Goal: Transaction & Acquisition: Purchase product/service

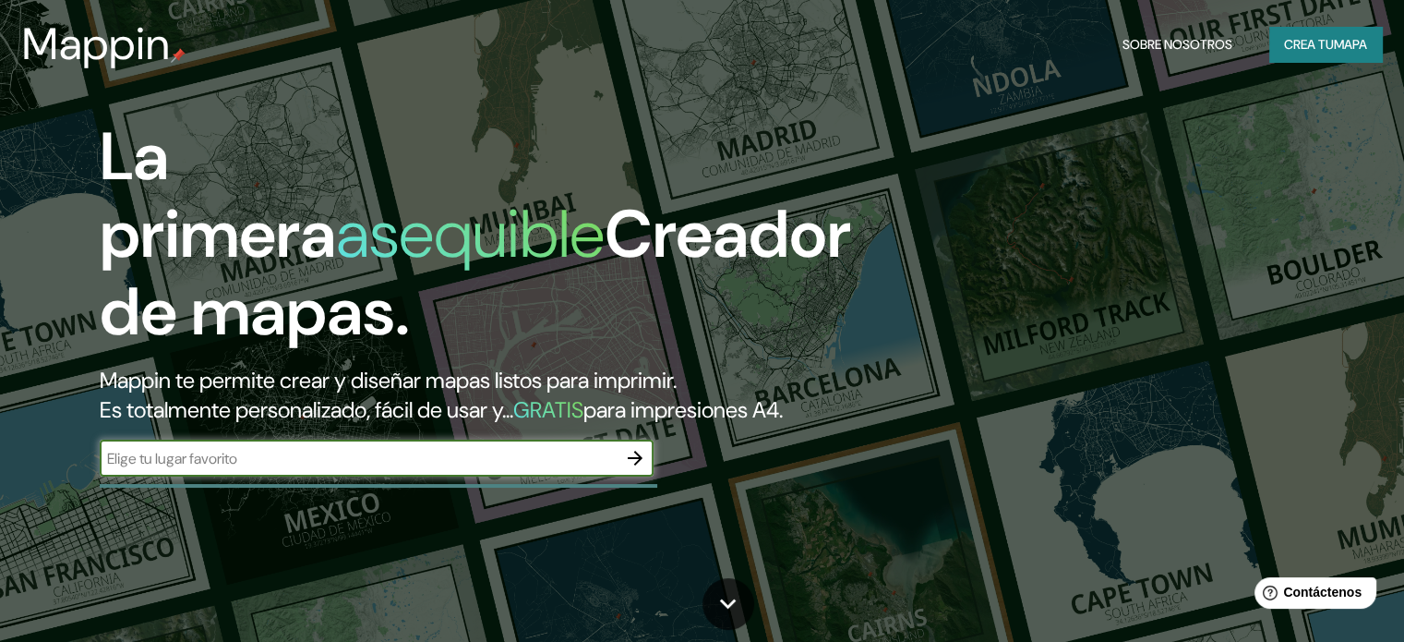
click at [543, 469] on input "text" at bounding box center [358, 458] width 517 height 21
type input "[GEOGRAPHIC_DATA]"
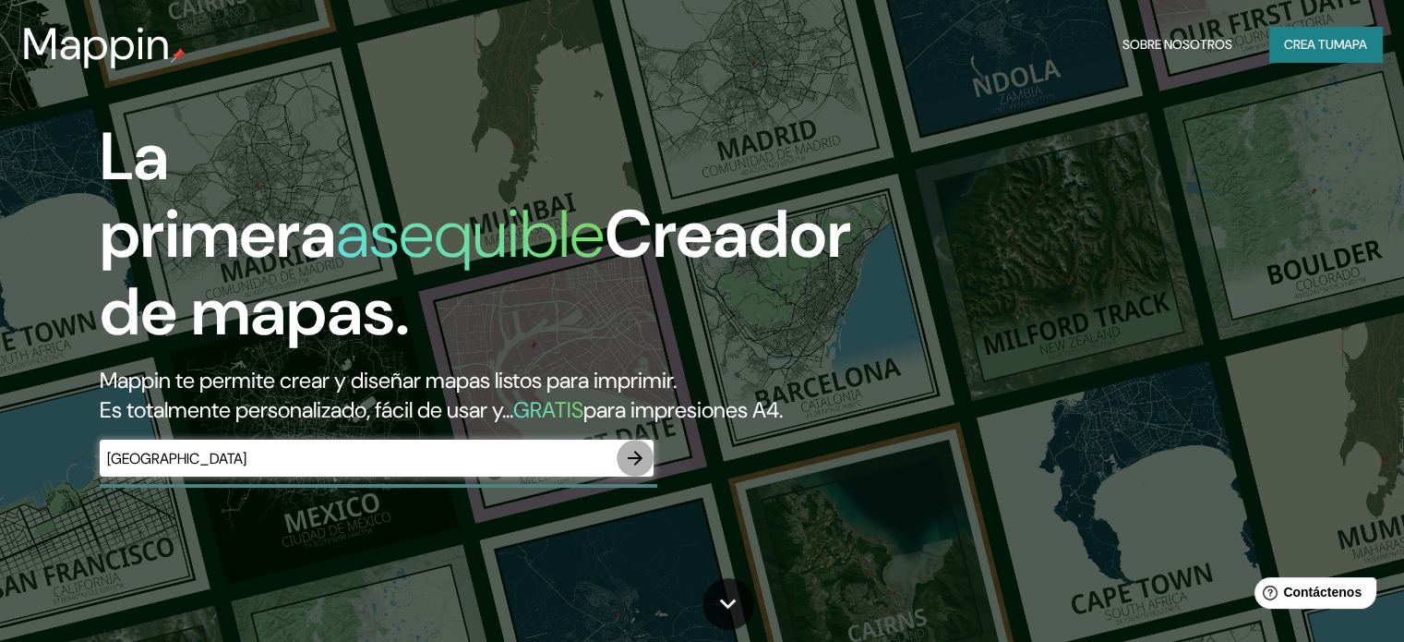
click at [633, 469] on icon "button" at bounding box center [635, 458] width 22 height 22
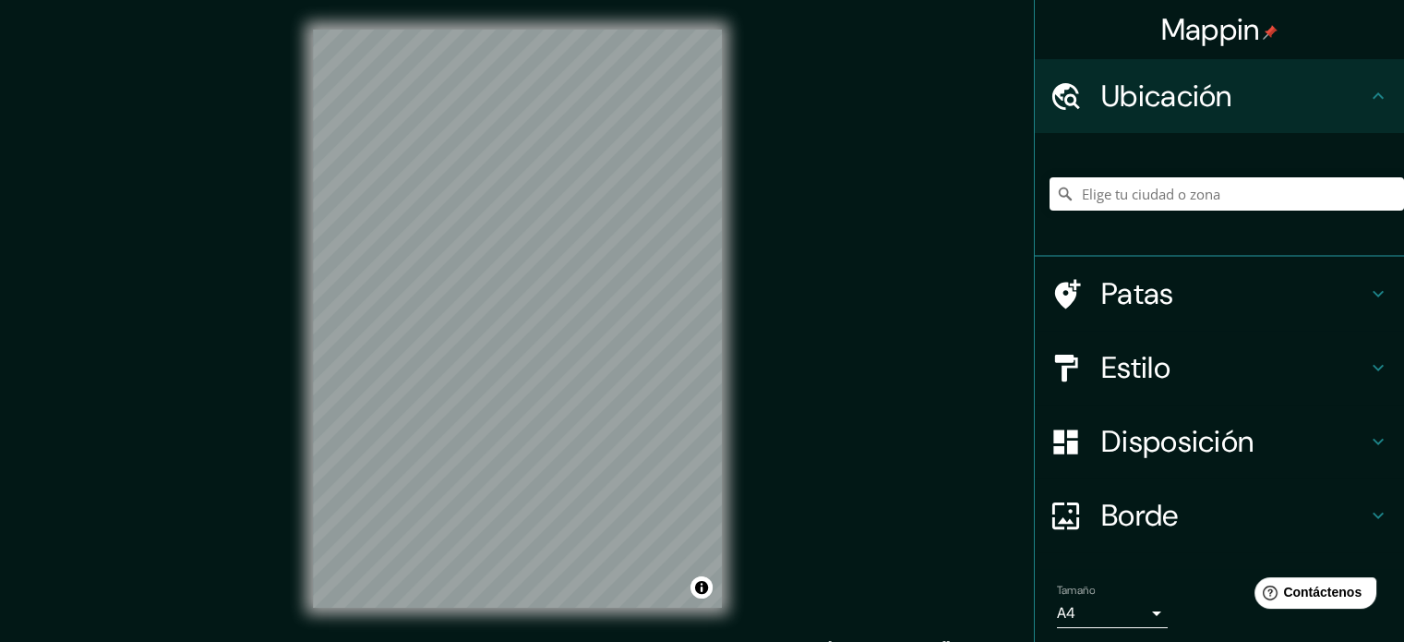
click at [1168, 291] on h4 "Patas" at bounding box center [1234, 293] width 266 height 37
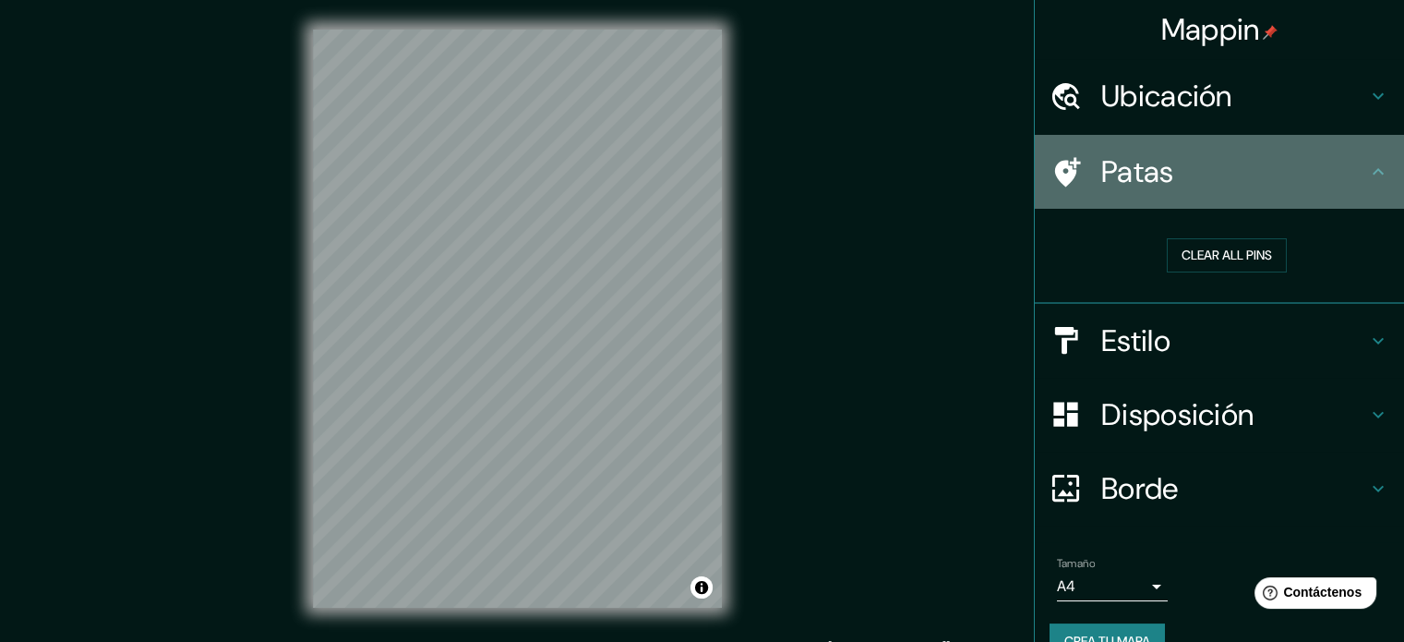
drag, startPoint x: 1225, startPoint y: 161, endPoint x: 1200, endPoint y: 232, distance: 75.3
click at [1224, 160] on h4 "Patas" at bounding box center [1234, 171] width 266 height 37
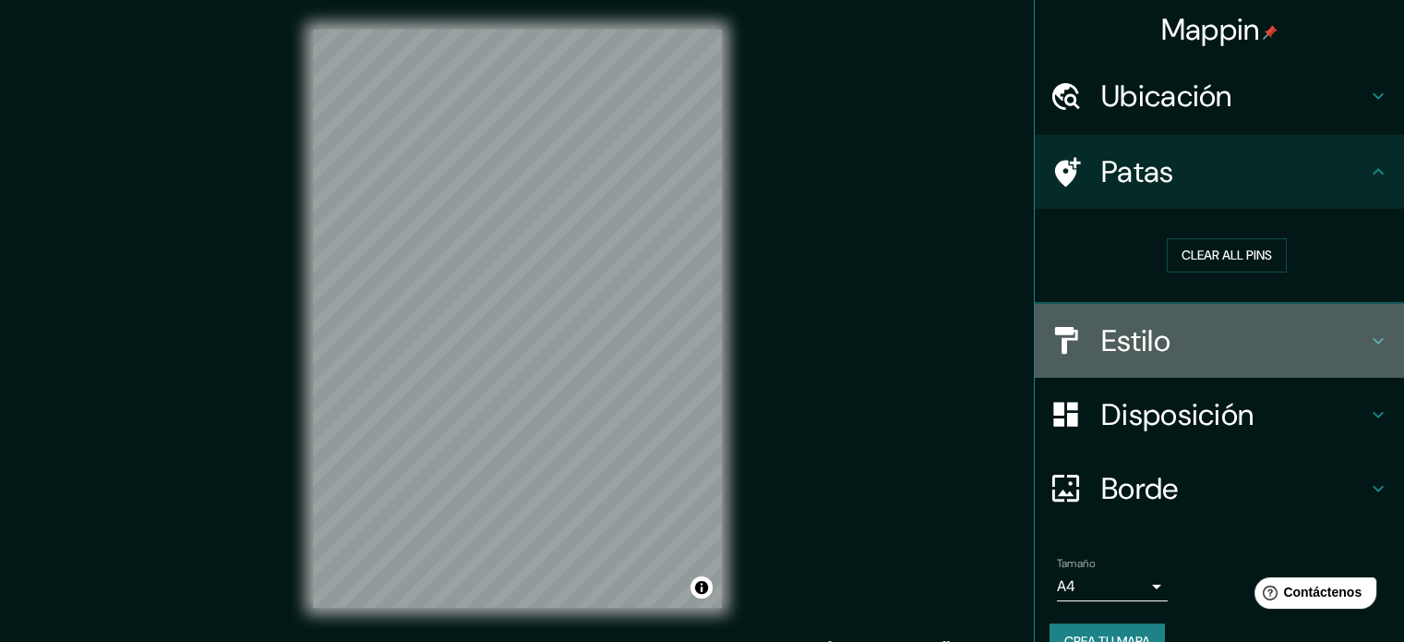
click at [1152, 343] on font "Estilo" at bounding box center [1135, 340] width 69 height 39
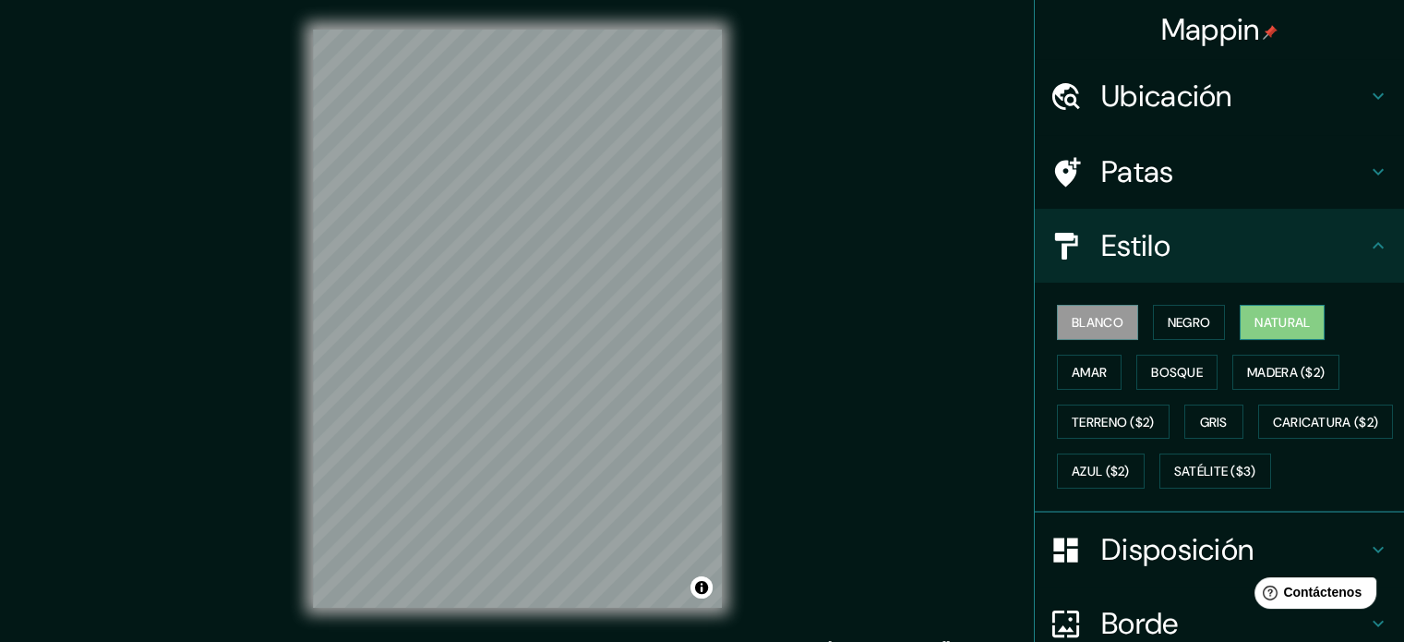
click at [1258, 314] on font "Natural" at bounding box center [1282, 322] width 55 height 17
click at [1072, 372] on font "Amar" at bounding box center [1089, 372] width 35 height 17
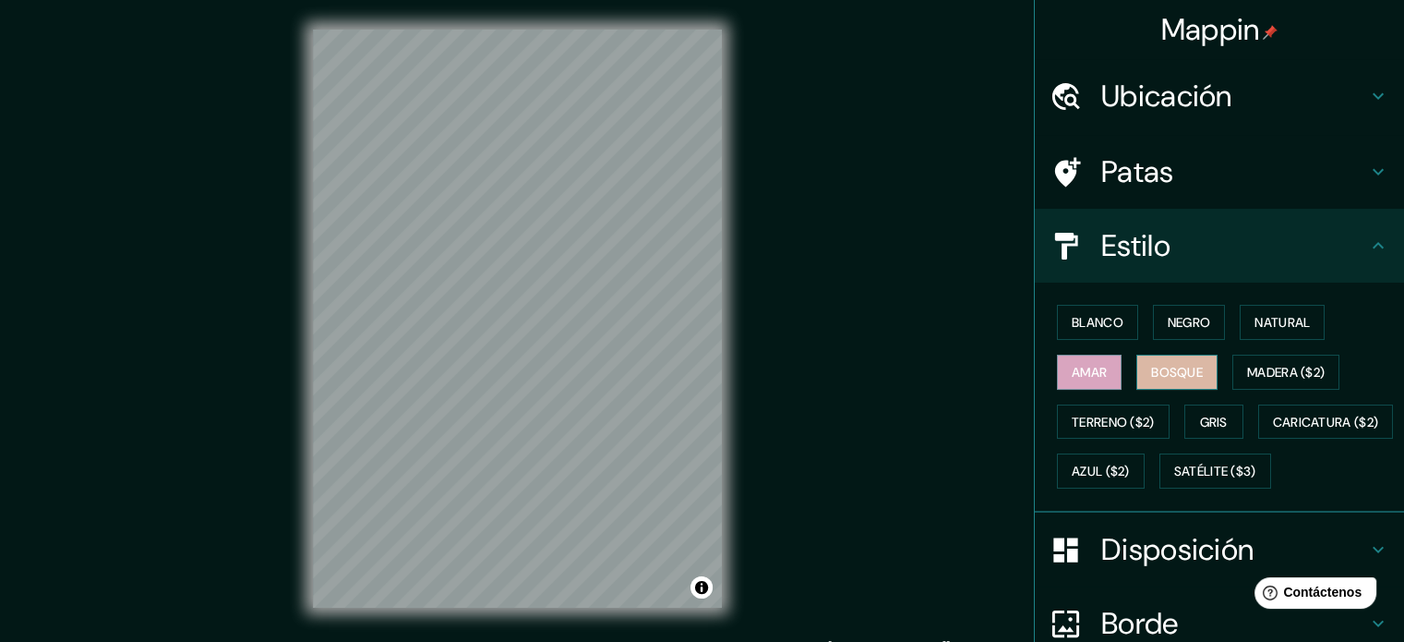
click at [1186, 367] on font "Bosque" at bounding box center [1177, 372] width 52 height 17
click at [1274, 369] on font "Madera ($2)" at bounding box center [1286, 372] width 78 height 17
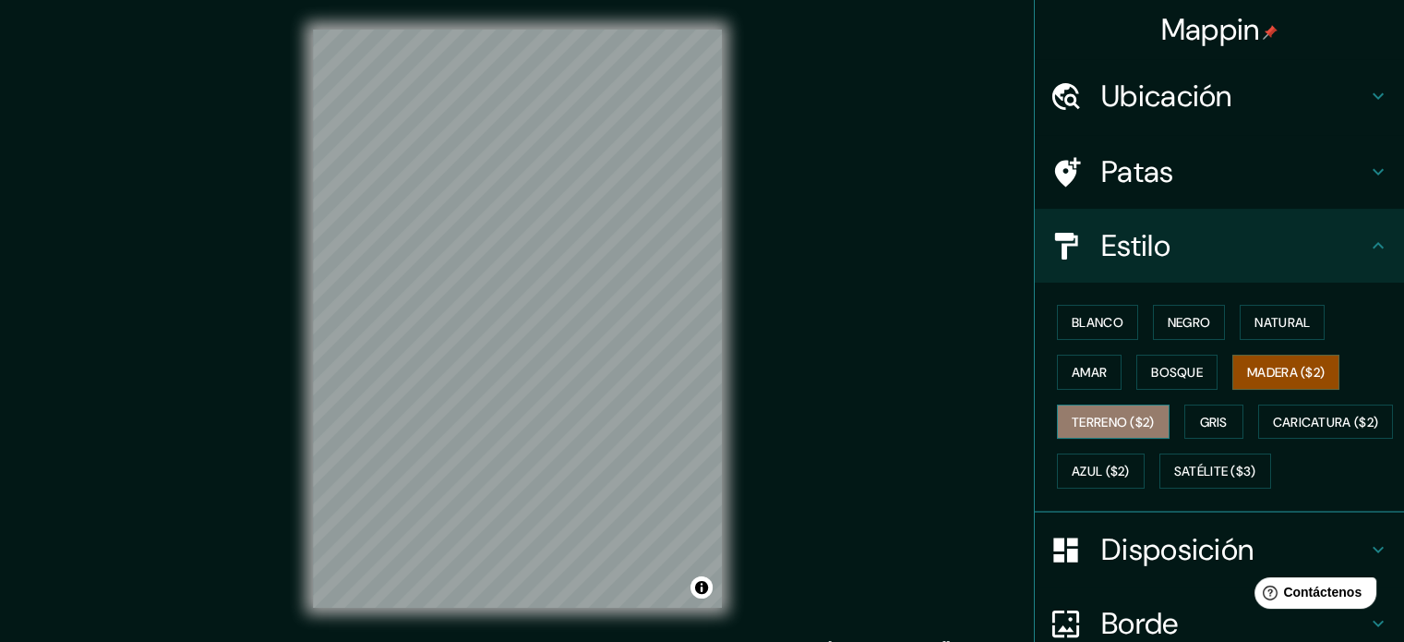
click at [1076, 414] on font "Terreno ($2)" at bounding box center [1113, 422] width 83 height 17
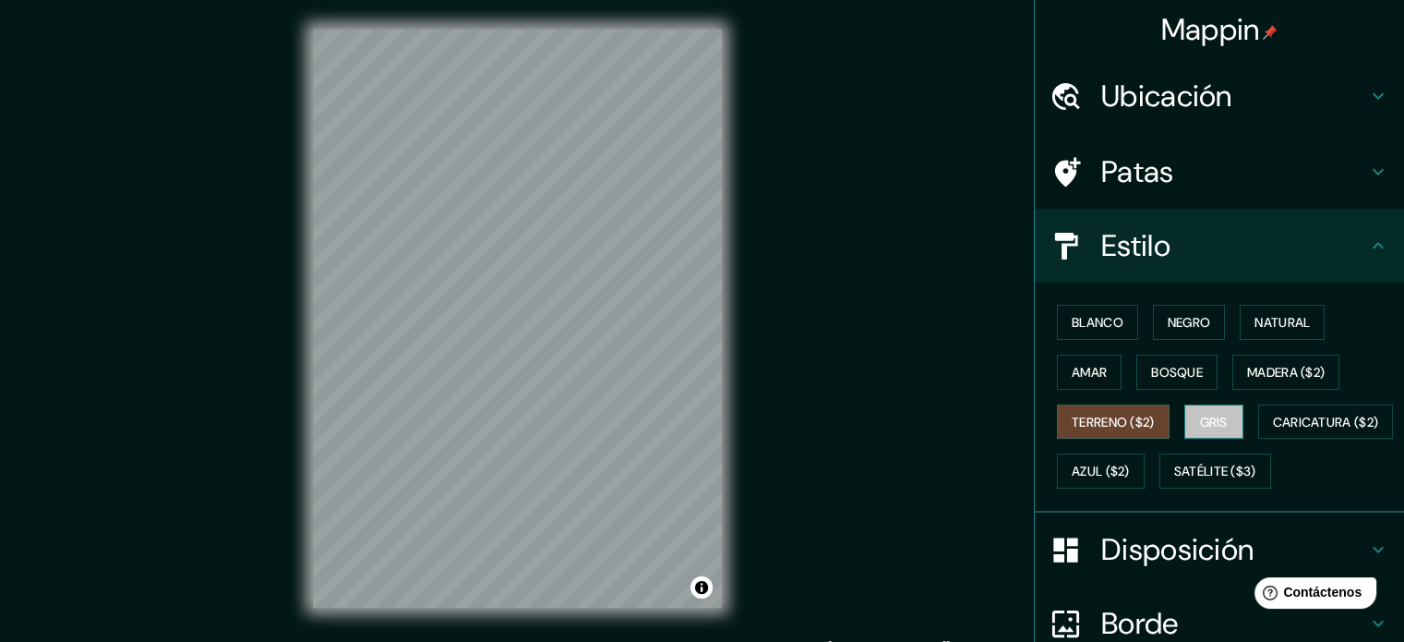
click at [1200, 415] on font "Gris" at bounding box center [1214, 422] width 28 height 17
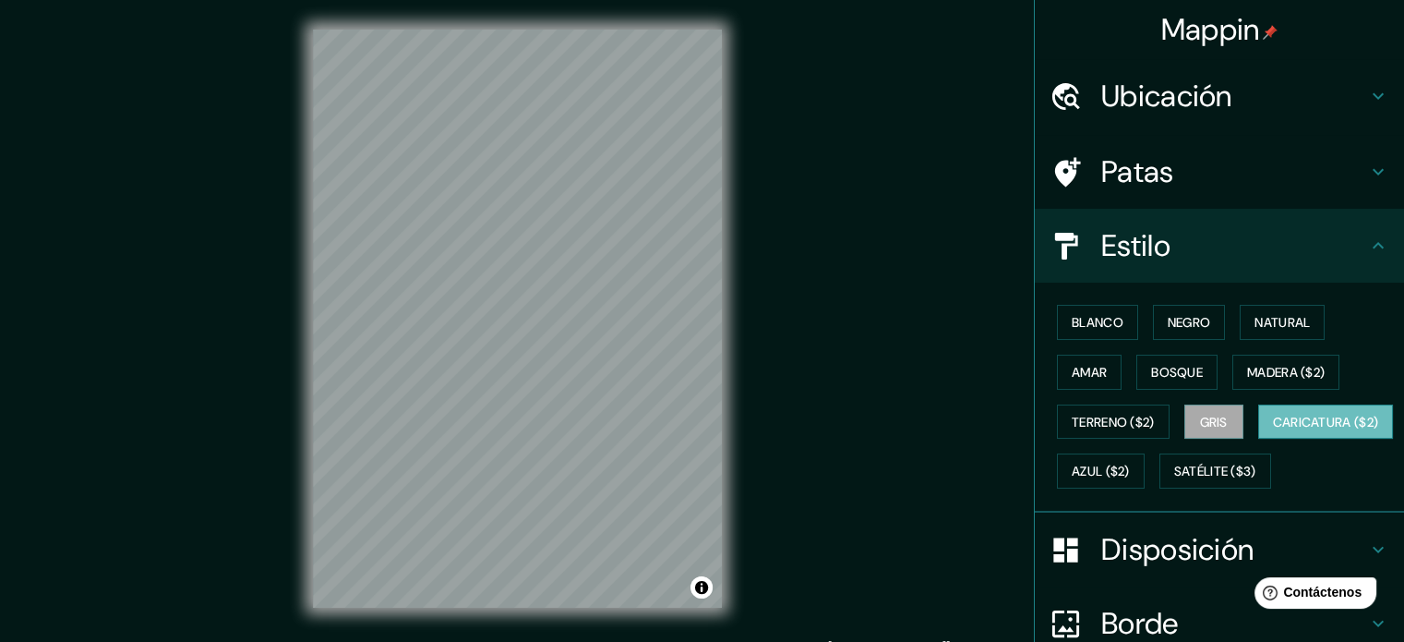
click at [1273, 434] on font "Caricatura ($2)" at bounding box center [1326, 422] width 106 height 24
click at [1130, 464] on font "Azul ($2)" at bounding box center [1101, 471] width 58 height 17
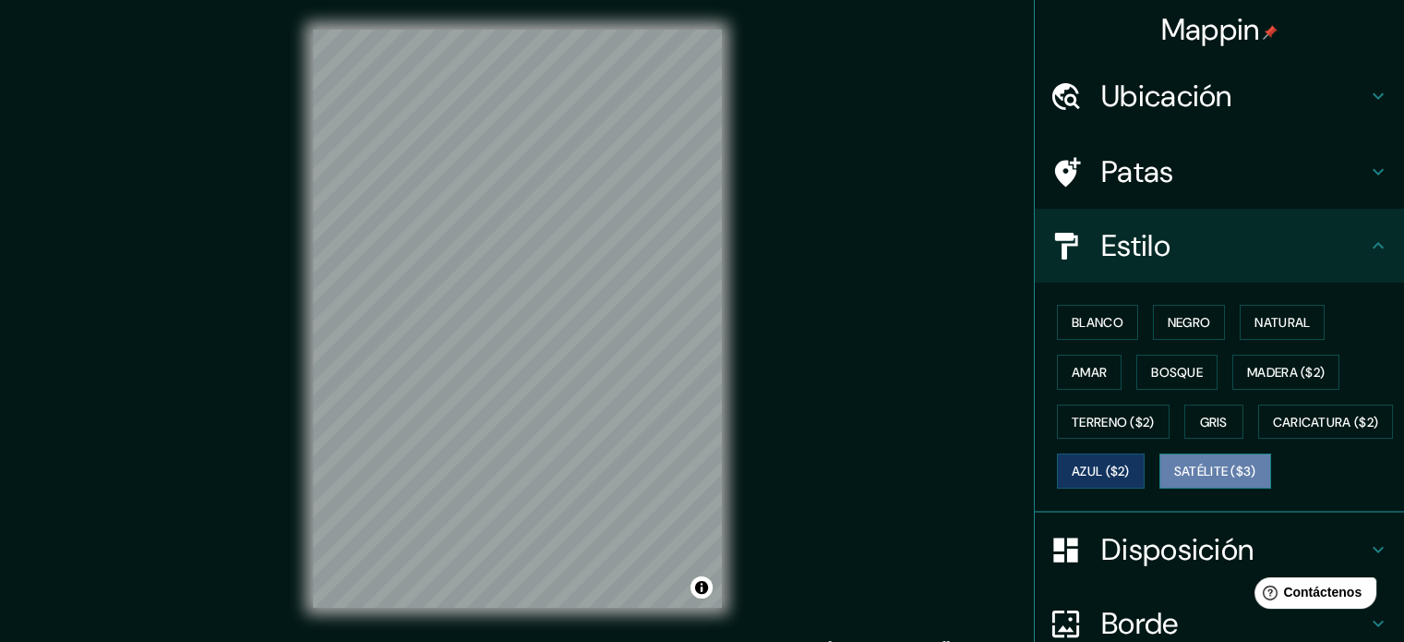
click at [1174, 480] on font "Satélite ($3)" at bounding box center [1215, 471] width 82 height 17
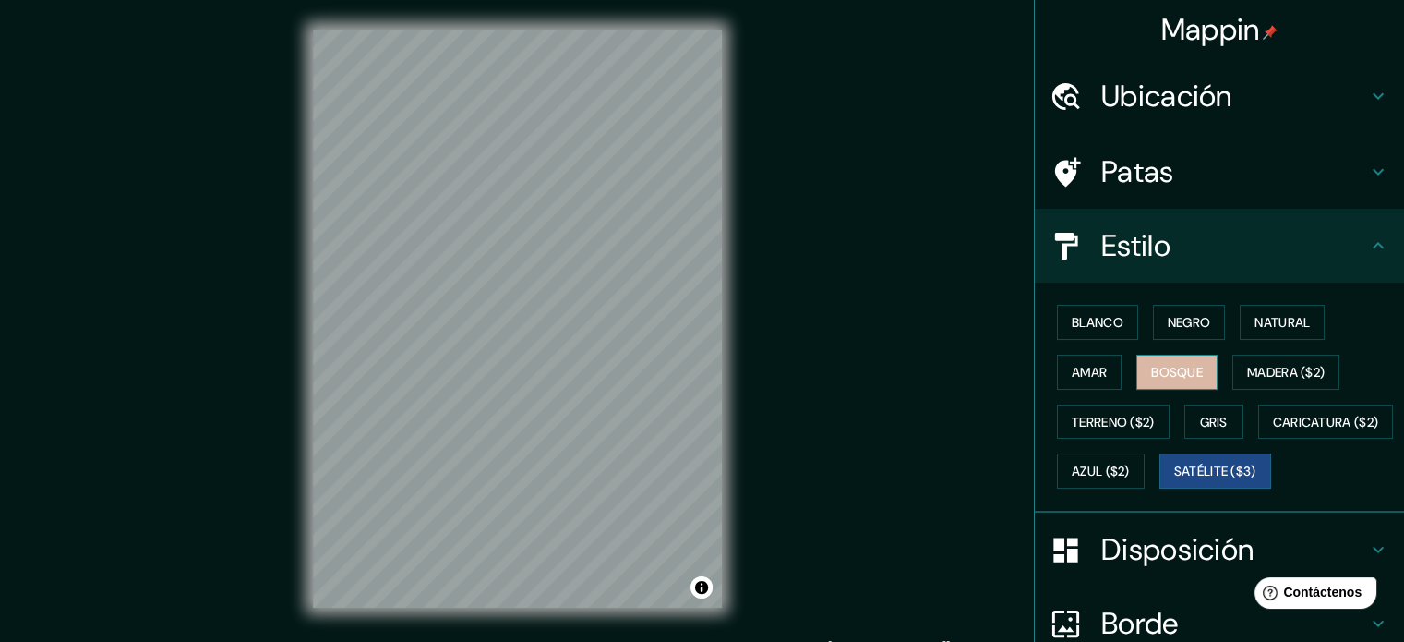
click at [1192, 364] on font "Bosque" at bounding box center [1177, 372] width 52 height 17
click at [1196, 324] on font "Negro" at bounding box center [1189, 322] width 43 height 17
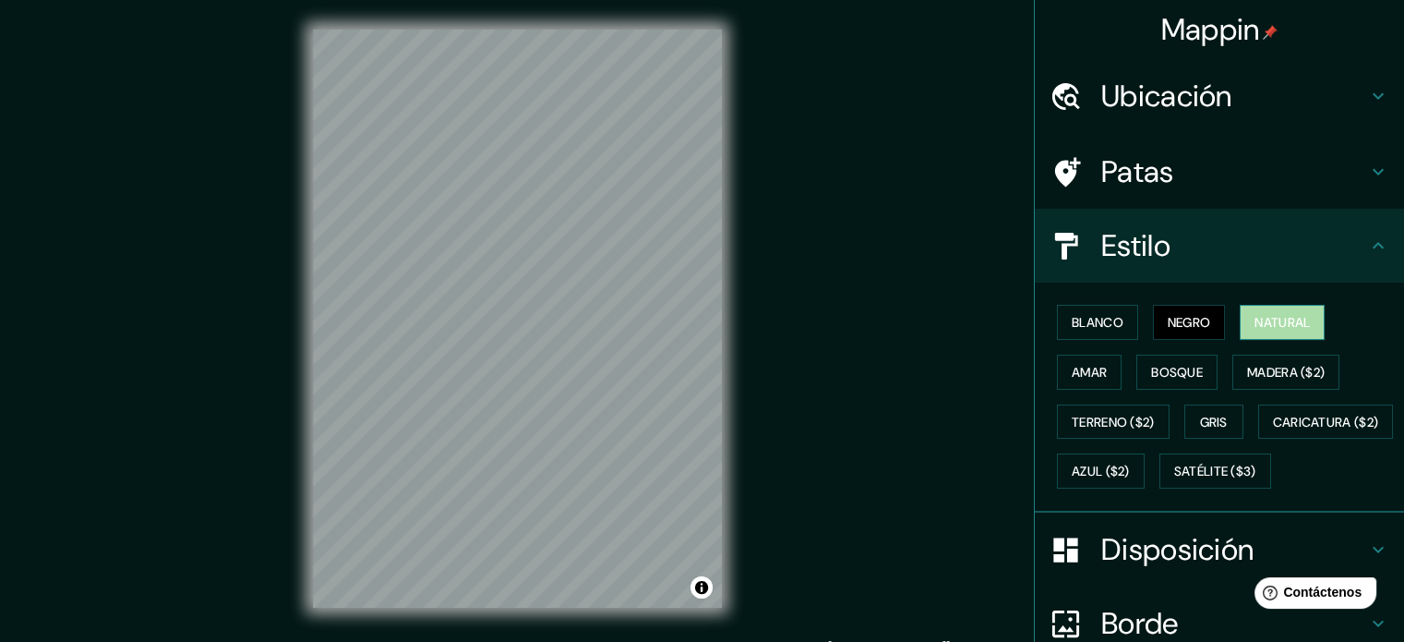
click at [1256, 334] on button "Natural" at bounding box center [1282, 322] width 85 height 35
click at [1100, 371] on button "Amar" at bounding box center [1089, 372] width 65 height 35
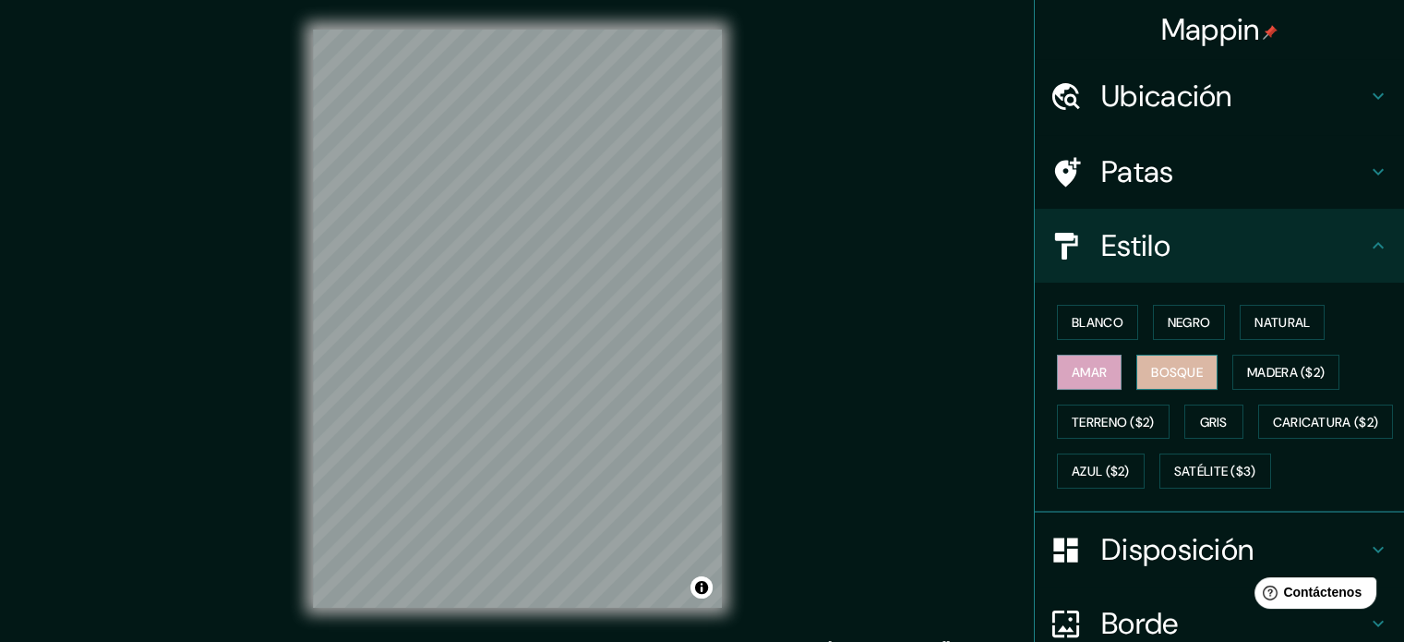
click at [1151, 365] on font "Bosque" at bounding box center [1177, 372] width 52 height 17
click at [1321, 365] on button "Madera ($2)" at bounding box center [1285, 372] width 107 height 35
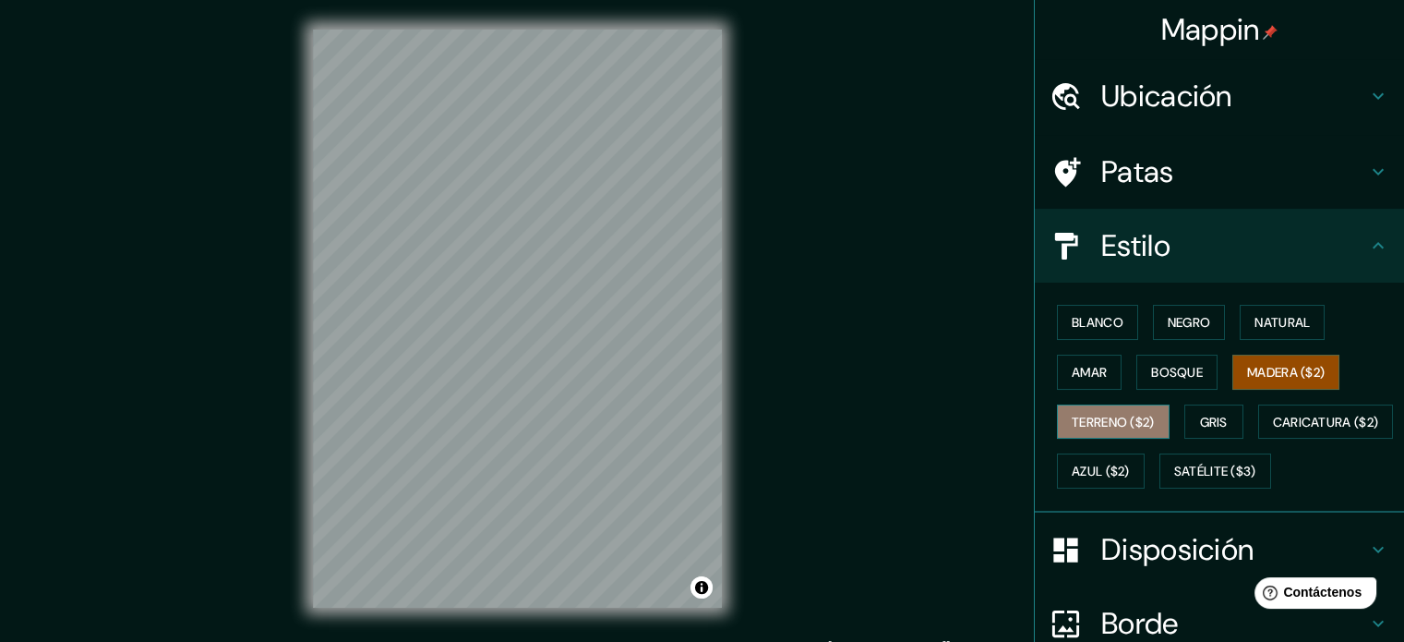
click at [1104, 404] on button "Terreno ($2)" at bounding box center [1113, 421] width 113 height 35
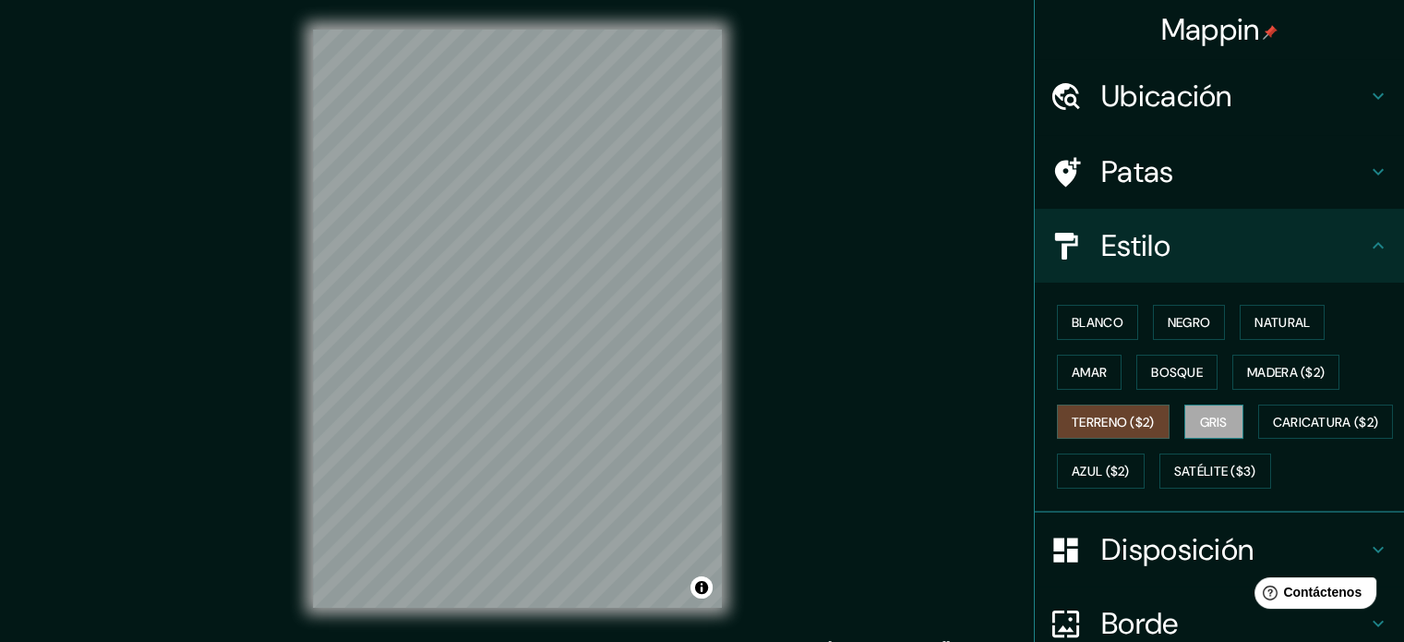
click at [1202, 414] on font "Gris" at bounding box center [1214, 422] width 28 height 17
click at [1178, 383] on button "Bosque" at bounding box center [1176, 372] width 81 height 35
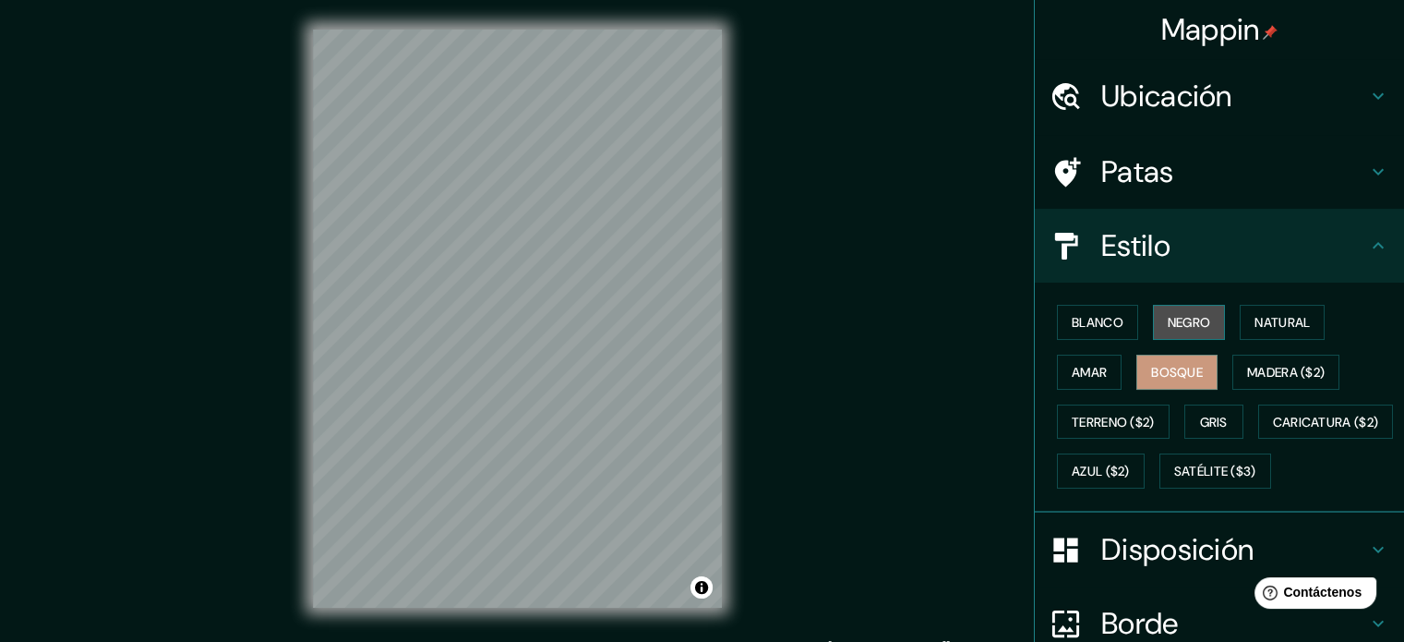
click at [1180, 321] on font "Negro" at bounding box center [1189, 322] width 43 height 17
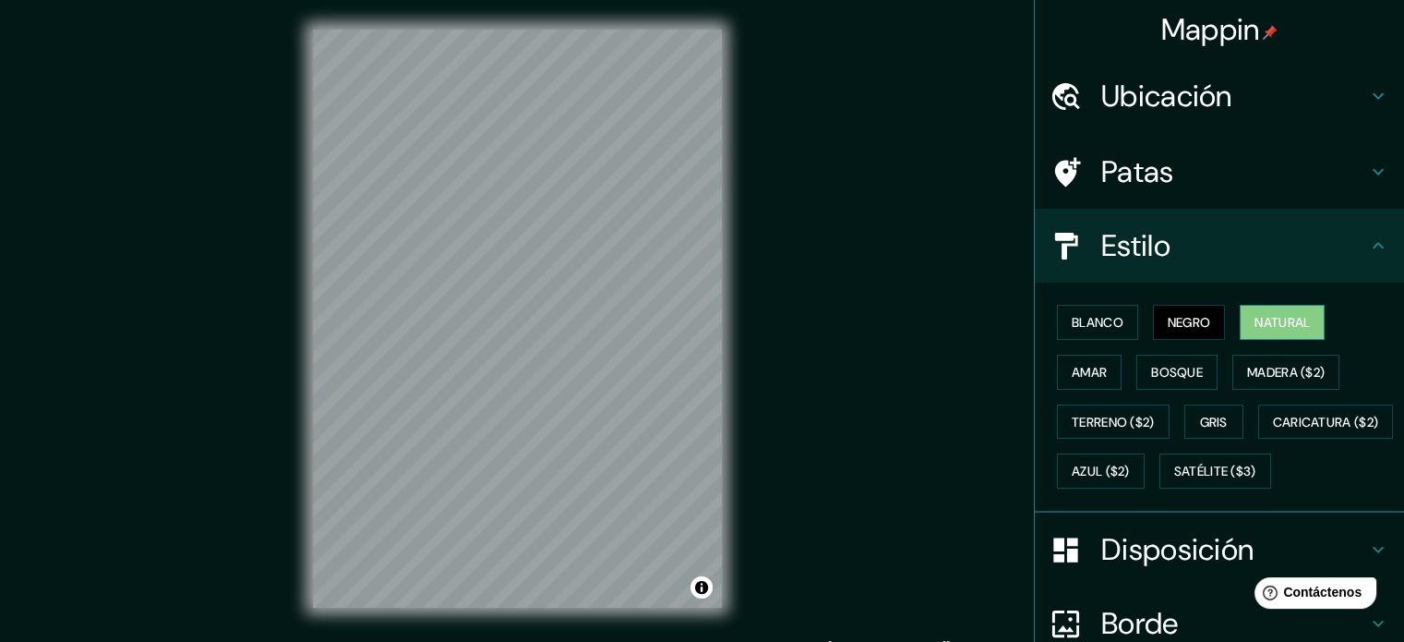
click at [1298, 321] on font "Natural" at bounding box center [1282, 322] width 55 height 17
click at [1342, 247] on h4 "Estilo" at bounding box center [1234, 245] width 266 height 37
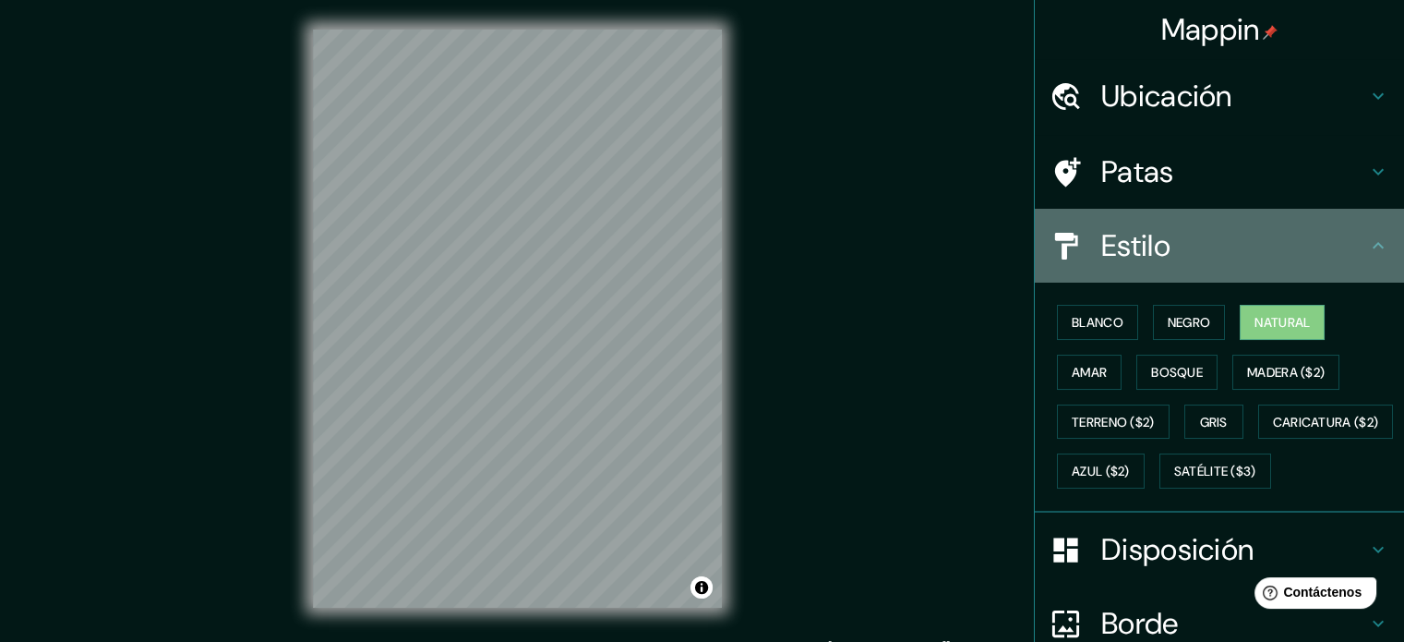
click at [1374, 249] on icon at bounding box center [1378, 245] width 22 height 22
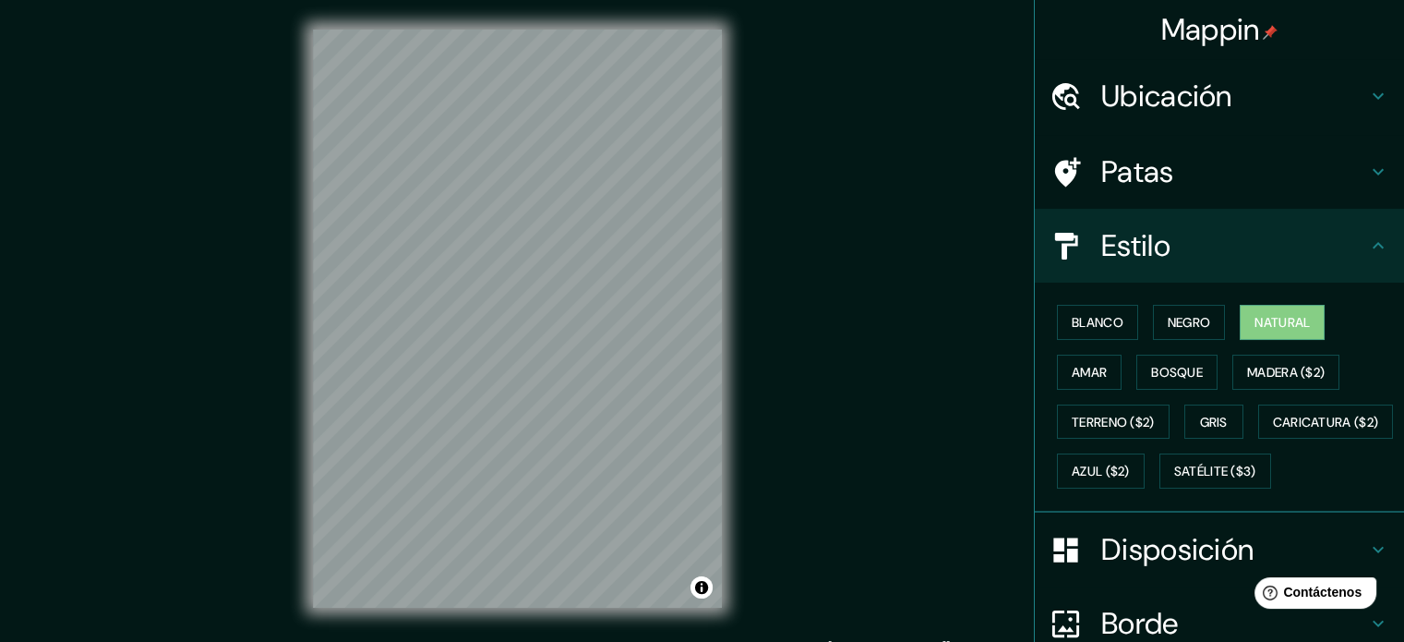
click at [1351, 246] on h4 "Estilo" at bounding box center [1234, 245] width 266 height 37
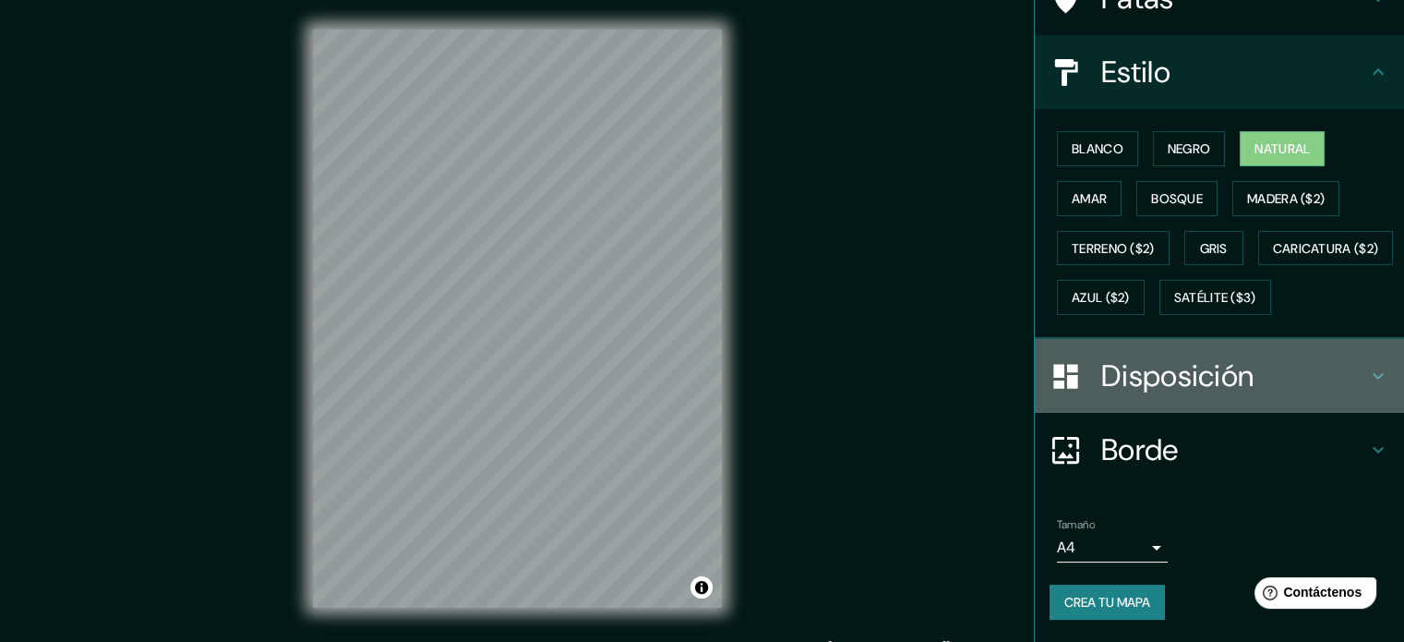
click at [1248, 394] on h4 "Disposición" at bounding box center [1234, 375] width 266 height 37
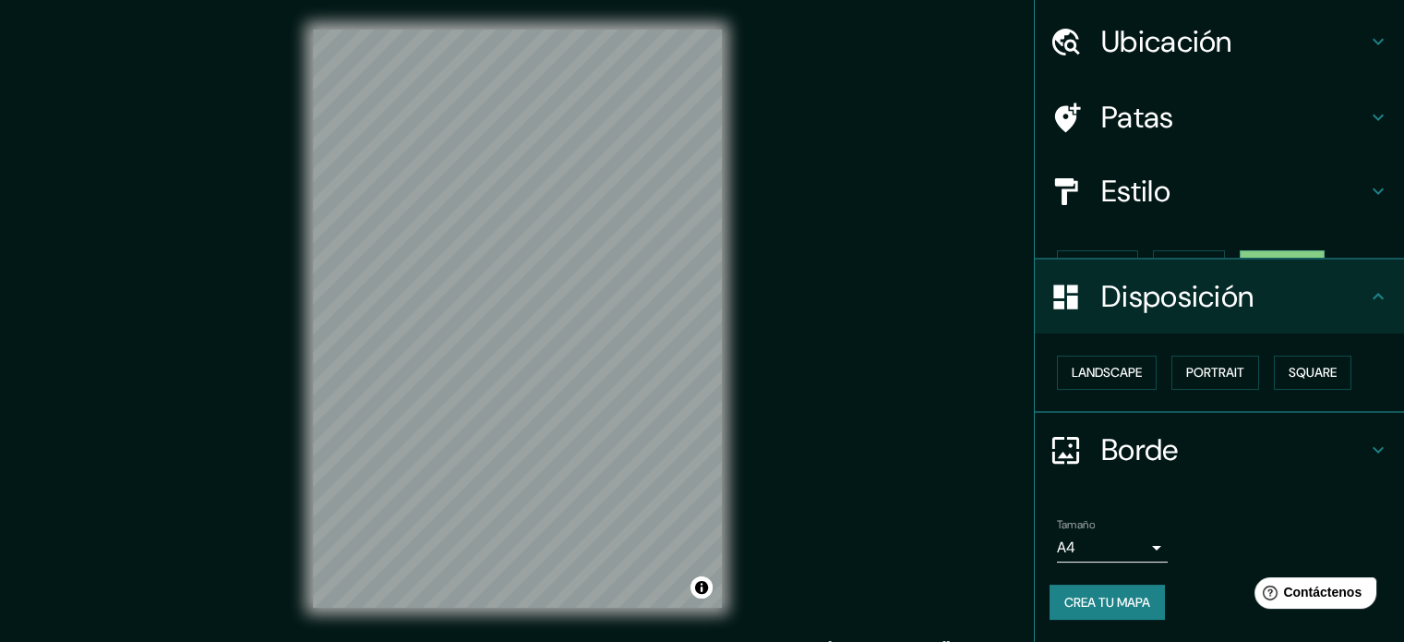
scroll to position [22, 0]
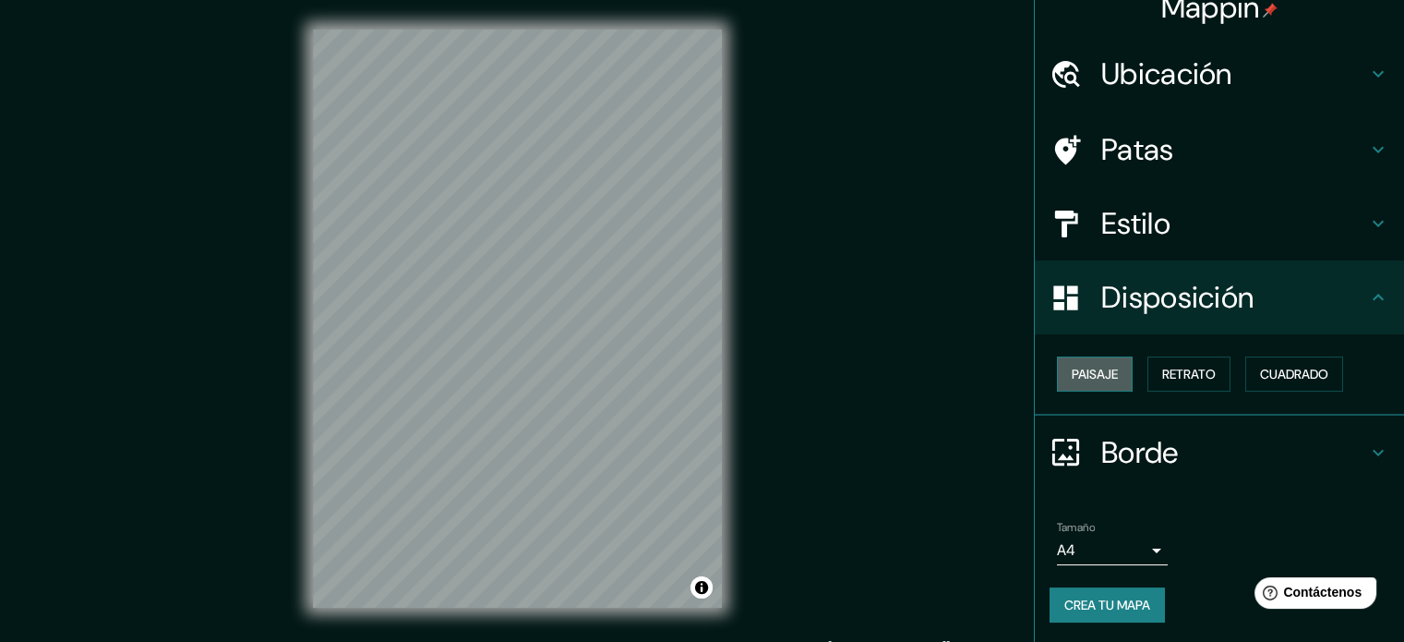
click at [1107, 377] on button "Paisaje" at bounding box center [1095, 373] width 76 height 35
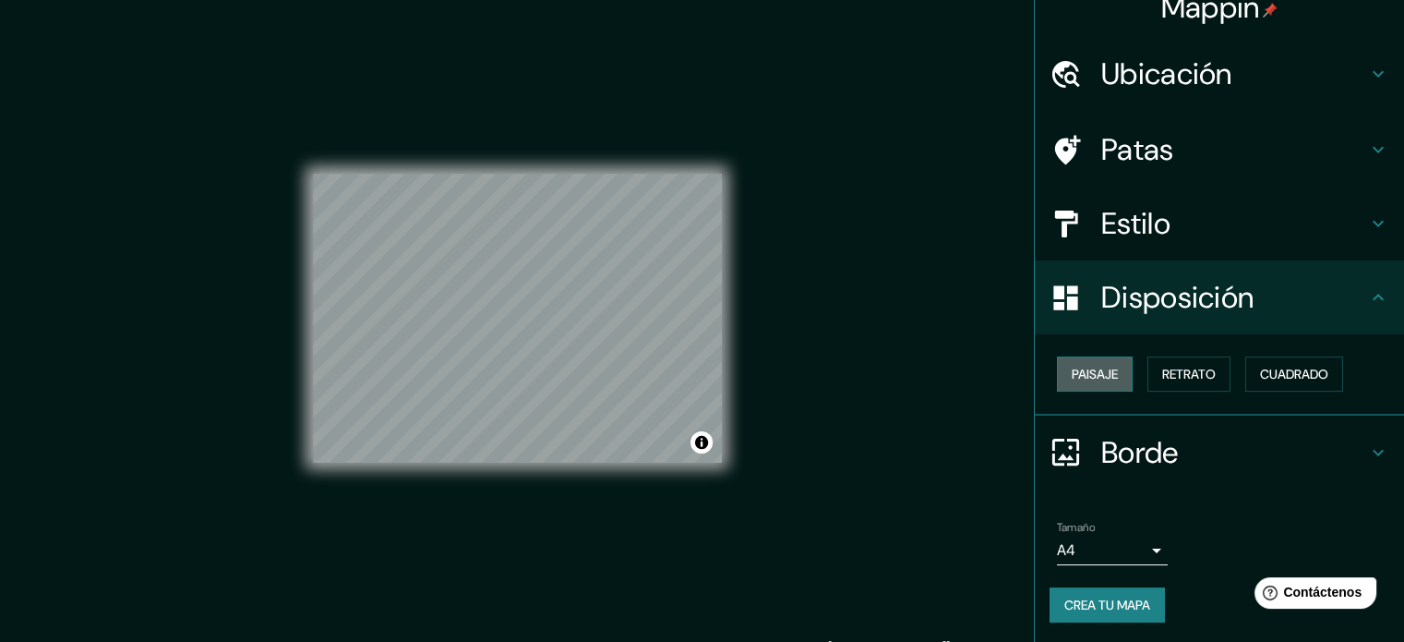
click at [1107, 377] on button "Paisaje" at bounding box center [1095, 373] width 76 height 35
click at [1166, 363] on font "Retrato" at bounding box center [1189, 374] width 54 height 24
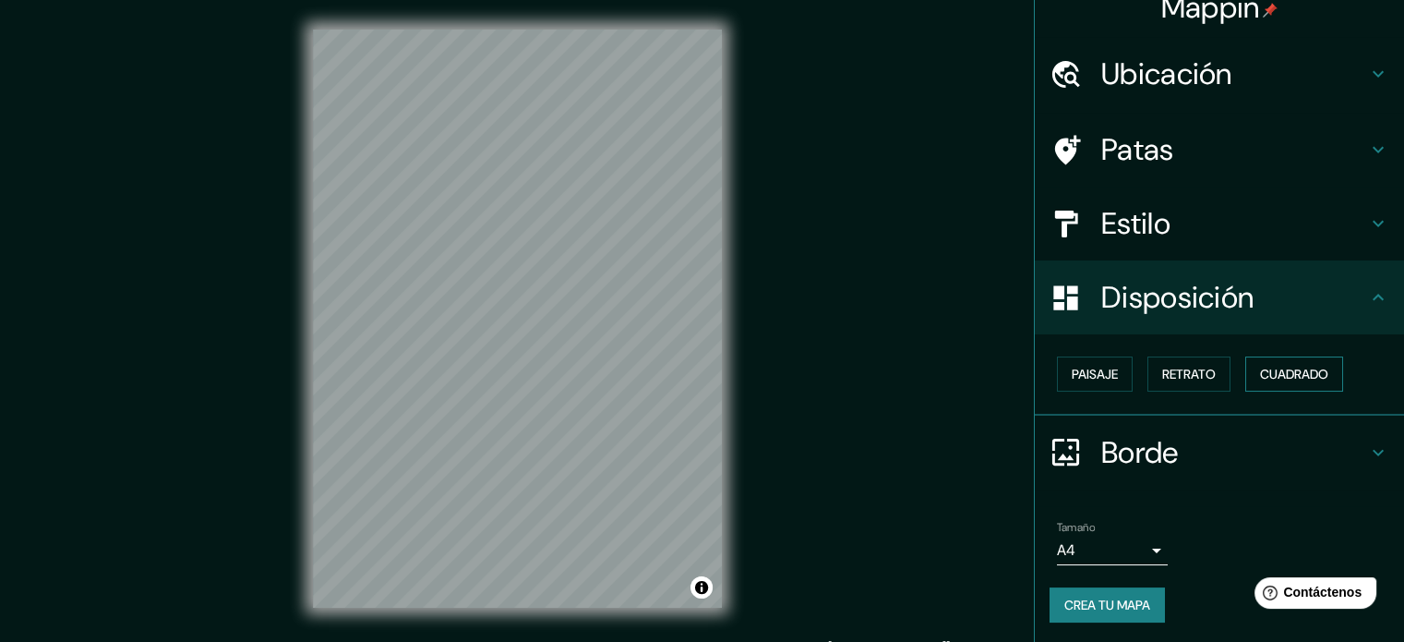
click at [1269, 366] on font "Cuadrado" at bounding box center [1294, 374] width 68 height 17
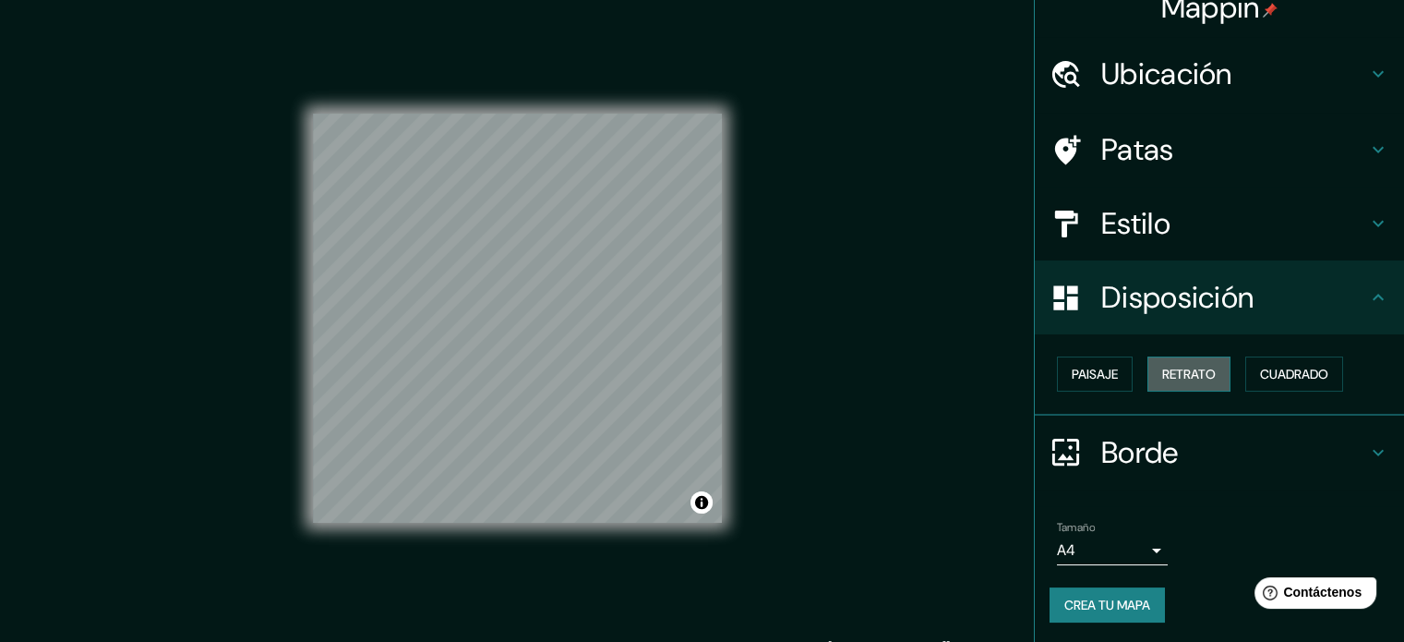
click at [1215, 374] on button "Retrato" at bounding box center [1189, 373] width 83 height 35
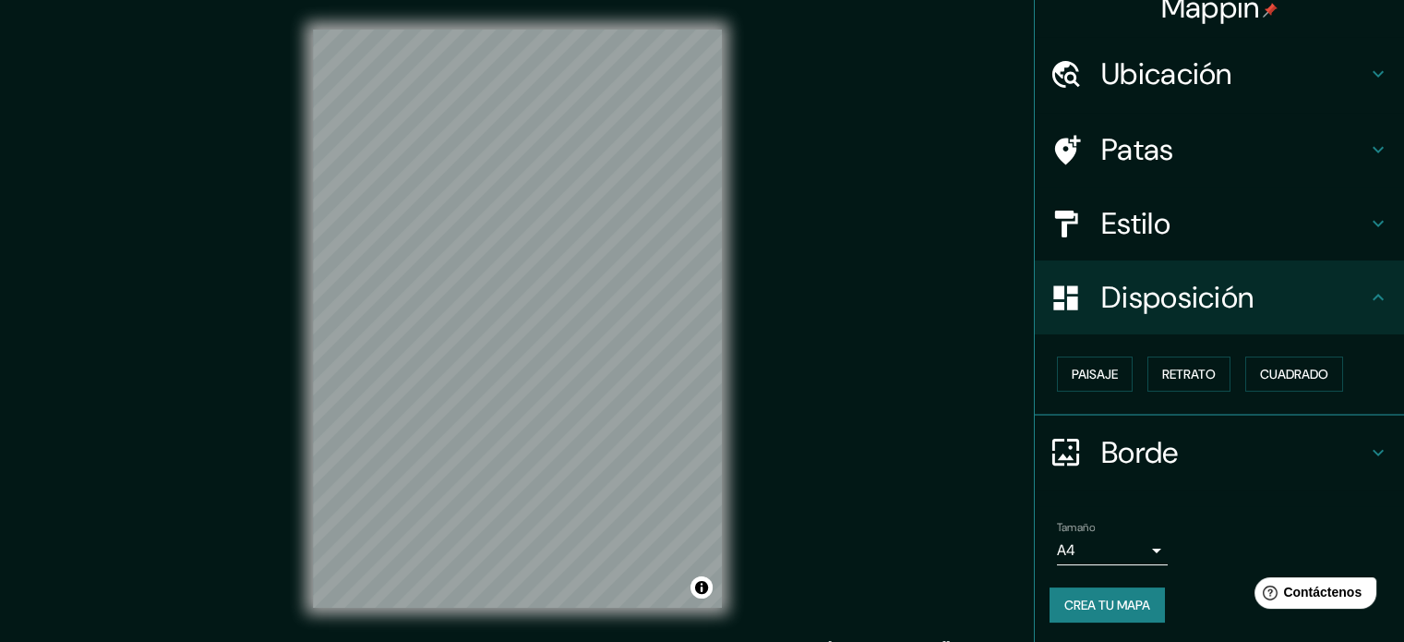
drag, startPoint x: 1268, startPoint y: 361, endPoint x: 1222, endPoint y: 362, distance: 46.2
click at [1268, 362] on font "Cuadrado" at bounding box center [1294, 374] width 68 height 24
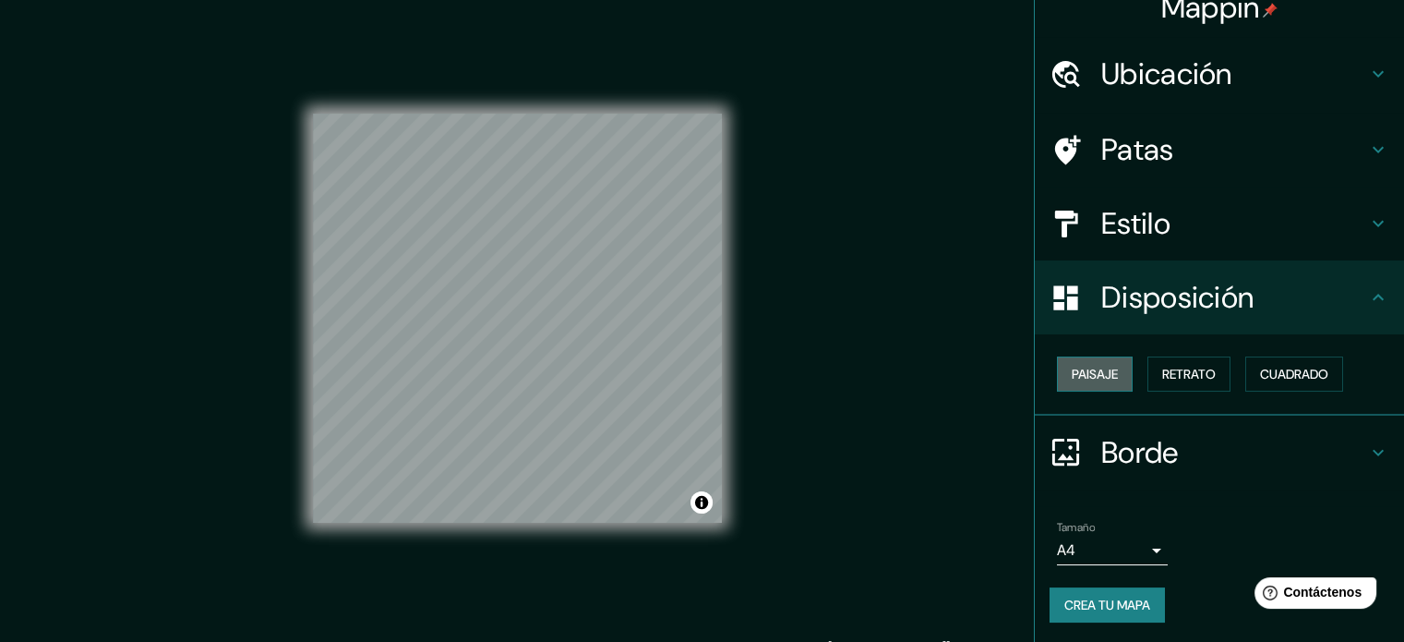
click at [1072, 367] on font "Paisaje" at bounding box center [1095, 374] width 46 height 17
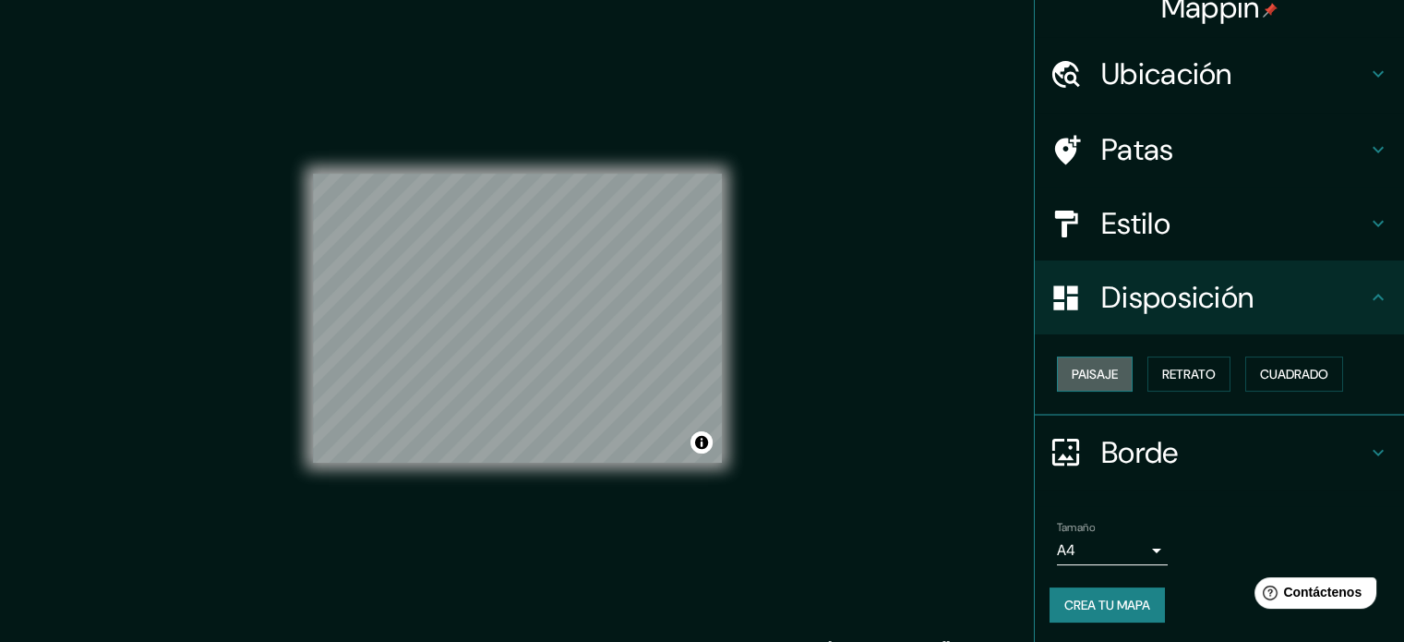
click at [1072, 367] on font "Paisaje" at bounding box center [1095, 374] width 46 height 17
click at [1165, 390] on button "Retrato" at bounding box center [1189, 373] width 83 height 35
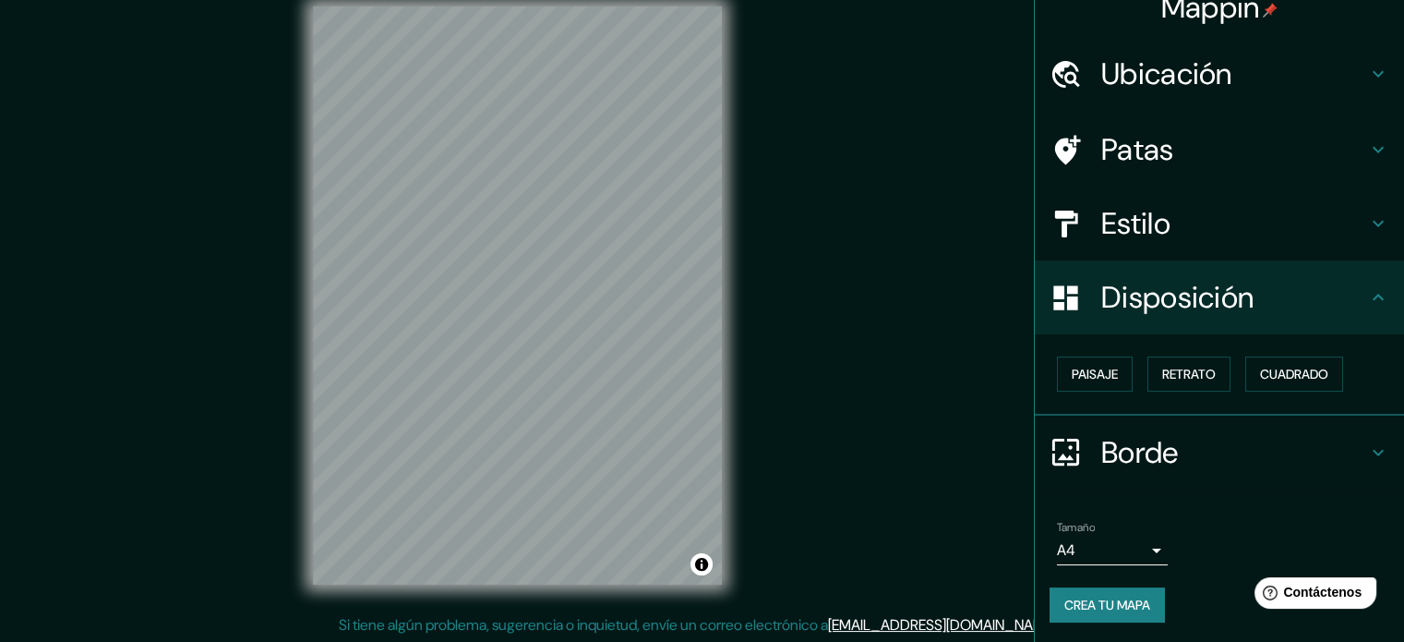
scroll to position [24, 0]
click at [1178, 435] on h4 "Borde" at bounding box center [1234, 452] width 266 height 37
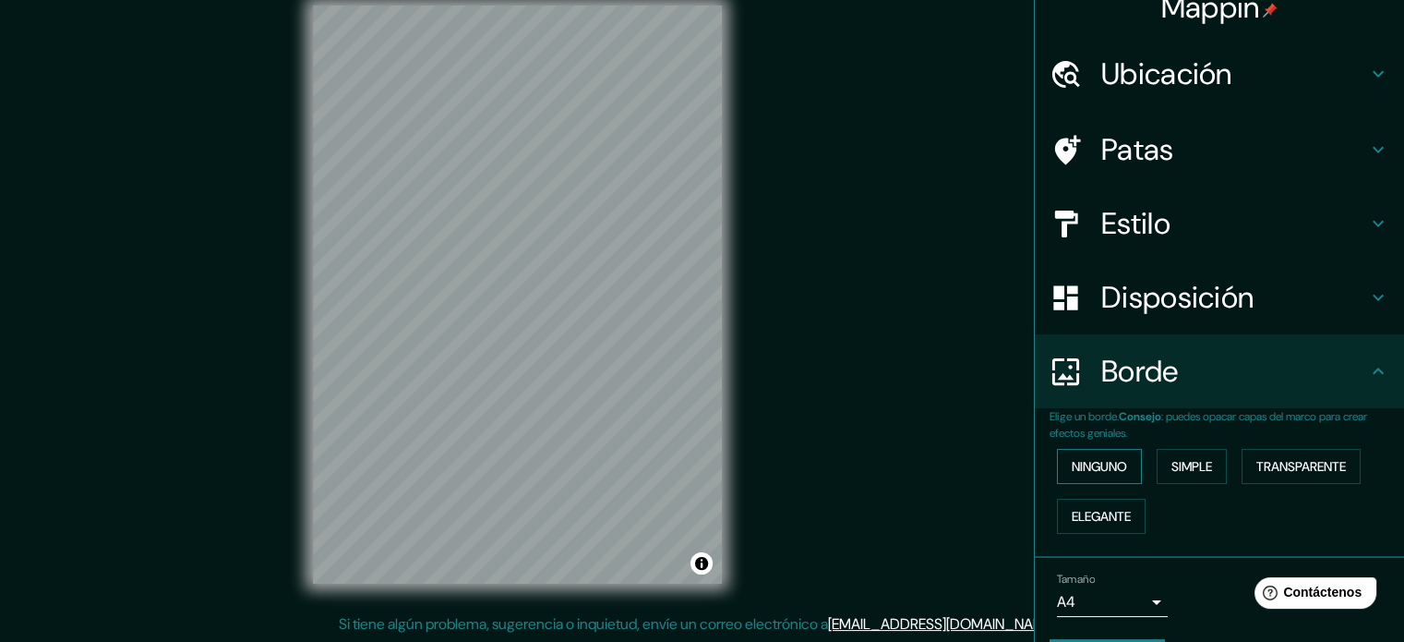
click at [1106, 464] on font "Ninguno" at bounding box center [1099, 466] width 55 height 17
click at [1157, 463] on button "Simple" at bounding box center [1192, 466] width 70 height 35
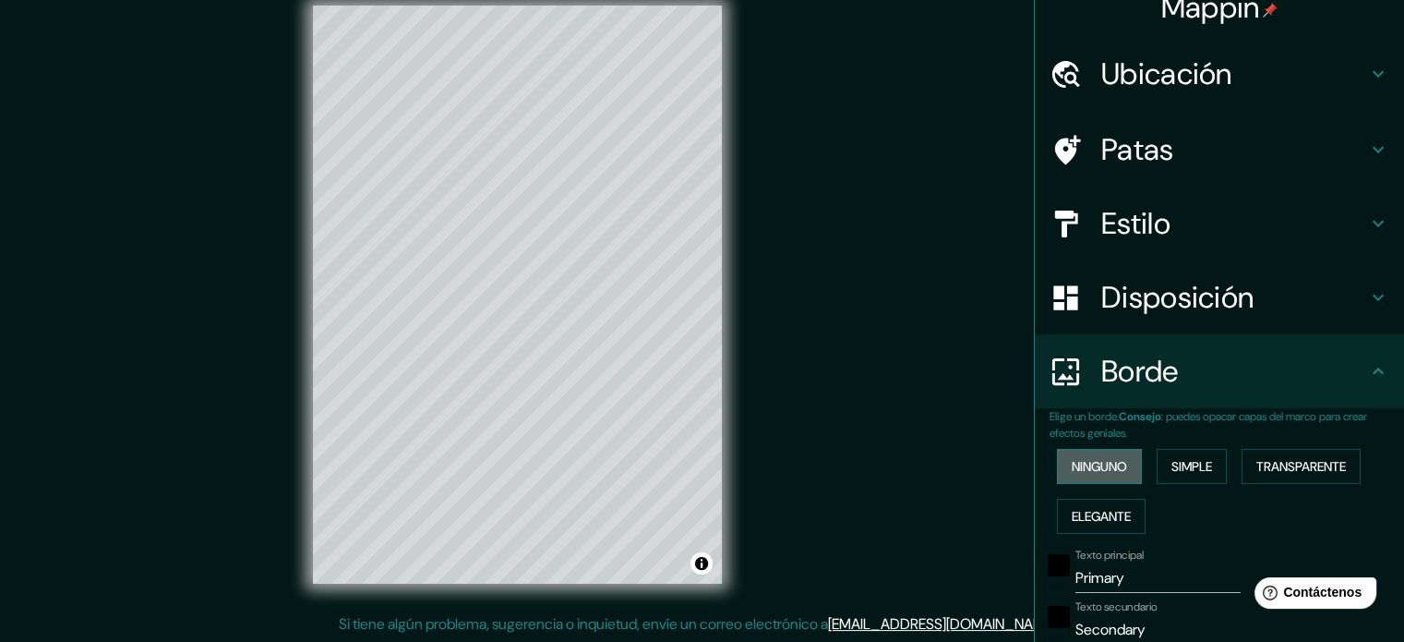
click at [1086, 458] on font "Ninguno" at bounding box center [1099, 466] width 55 height 17
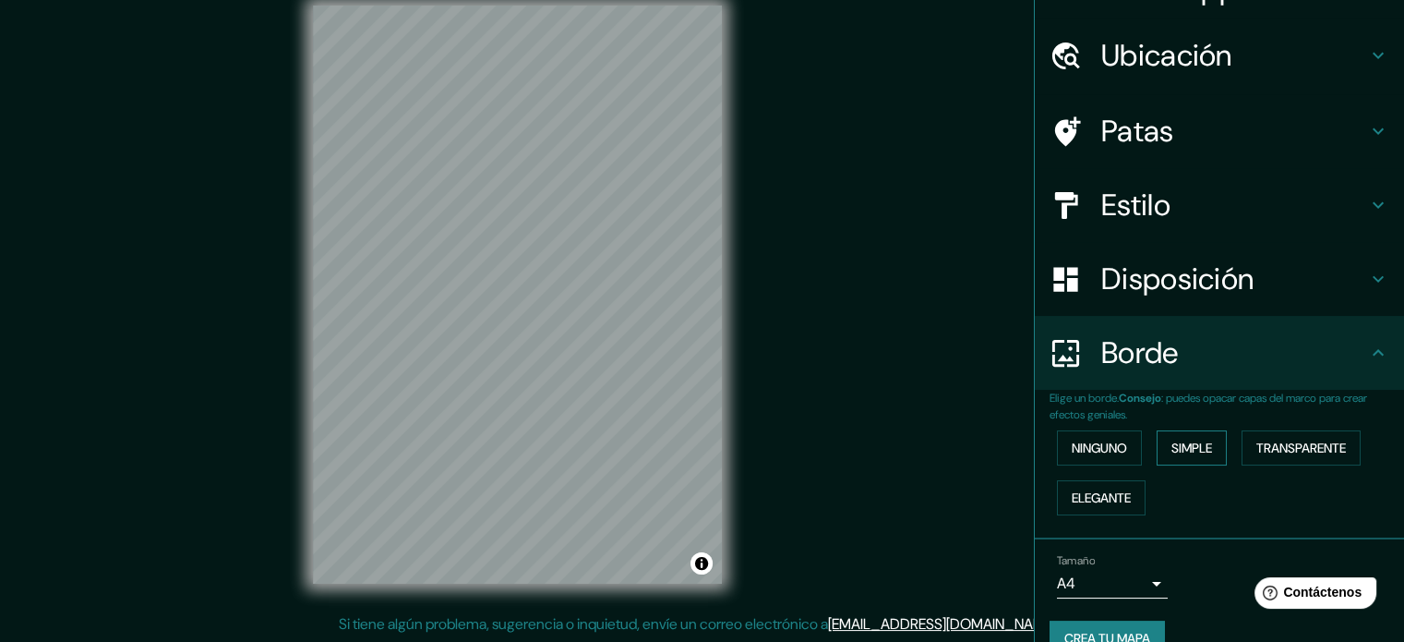
scroll to position [74, 0]
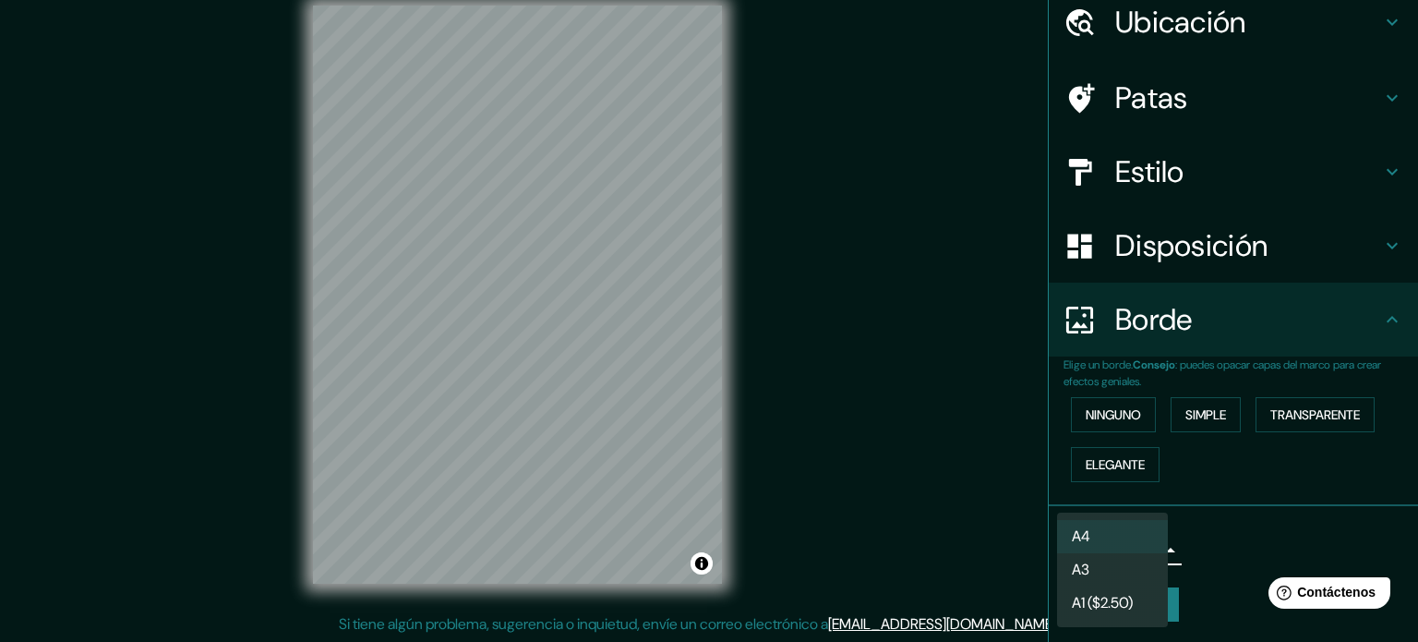
click at [1139, 549] on body "Mappin Ubicación Patas Estilo Disposición Borde Elige un borde. Consejo : puede…" at bounding box center [709, 297] width 1418 height 642
click at [1116, 581] on li "A3" at bounding box center [1112, 571] width 111 height 34
type input "a4"
click at [1115, 553] on body "Mappin Ubicación Patas Estilo Disposición Borde Elige un borde. Consejo : puede…" at bounding box center [709, 297] width 1418 height 642
click at [1196, 532] on div at bounding box center [709, 321] width 1418 height 642
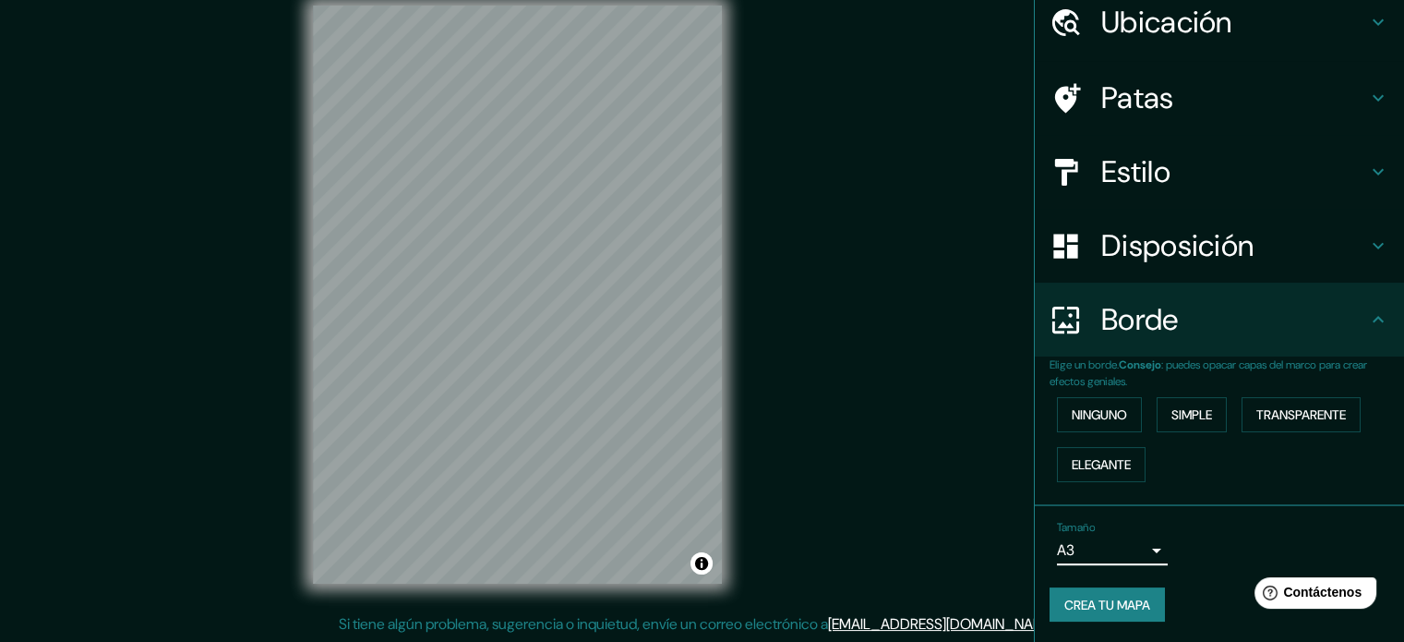
click at [1184, 18] on font "Ubicación" at bounding box center [1166, 22] width 131 height 39
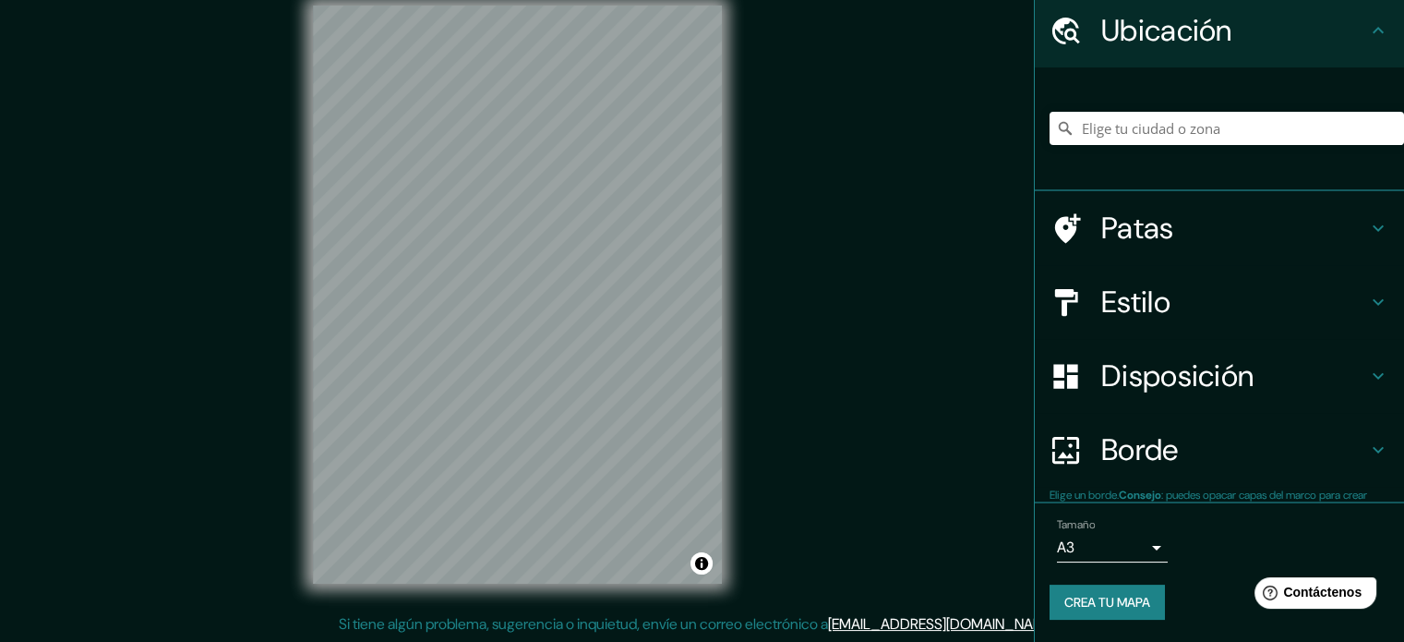
scroll to position [64, 0]
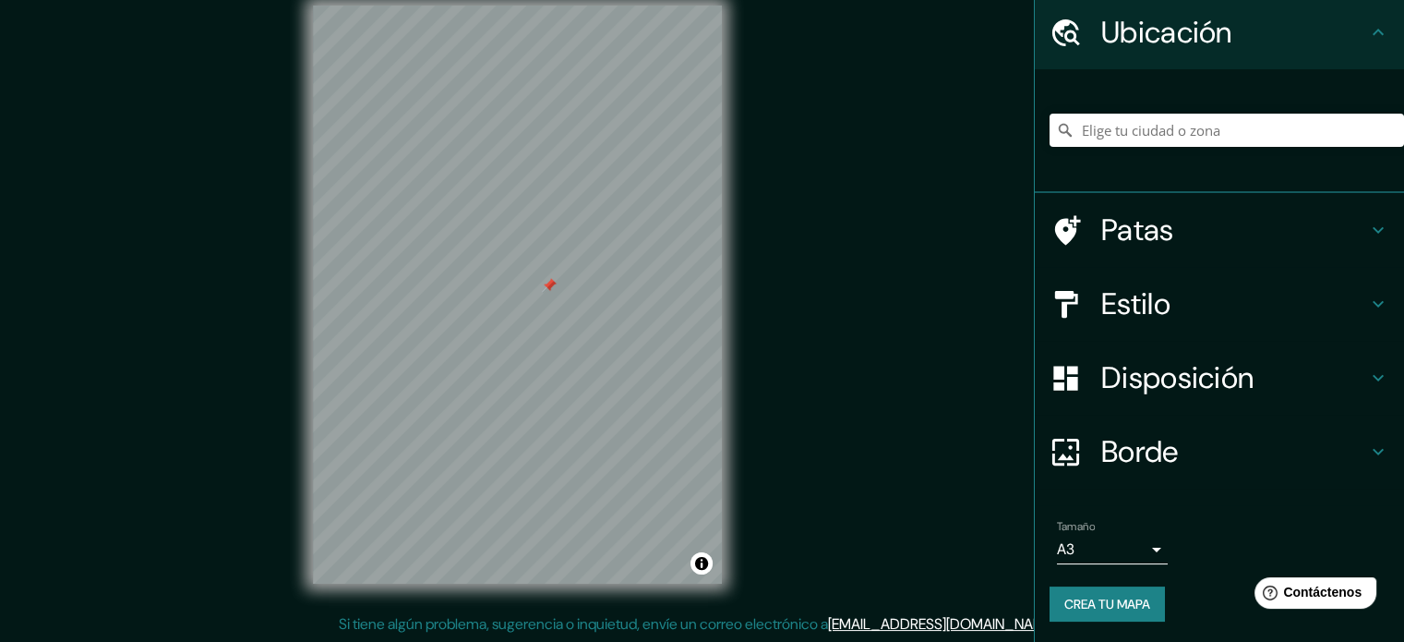
click at [1082, 228] on div at bounding box center [1076, 230] width 52 height 32
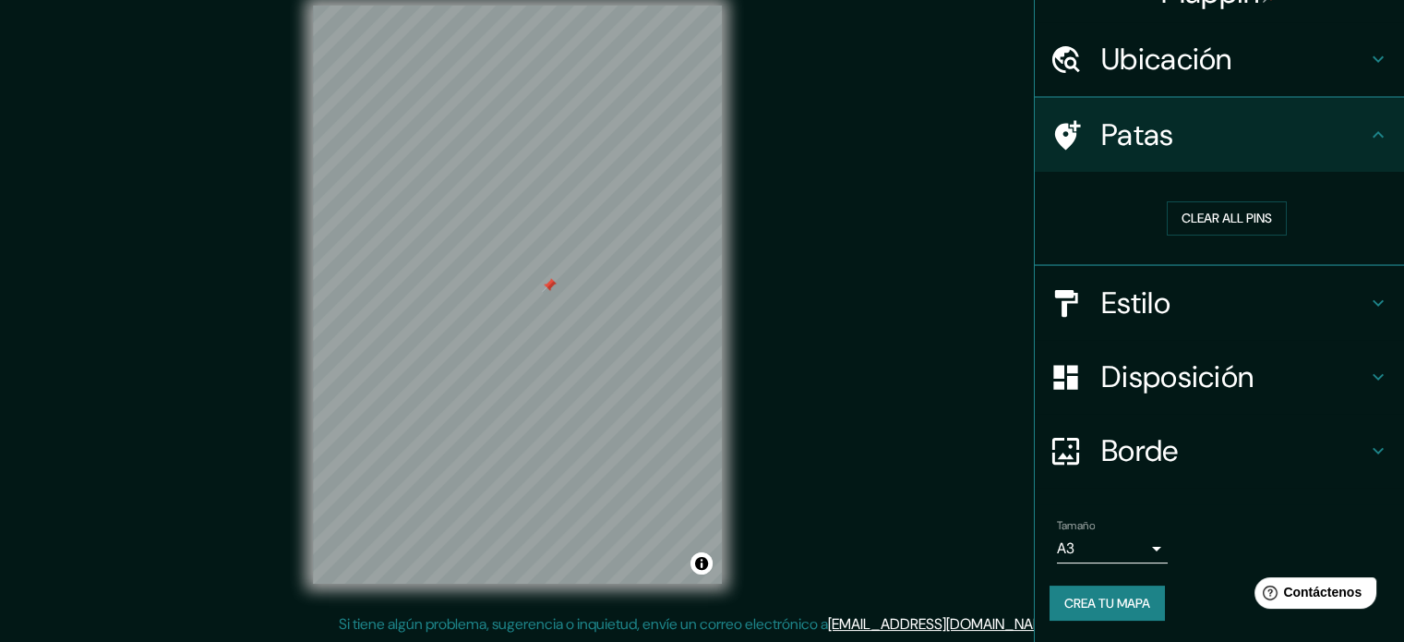
scroll to position [36, 0]
click at [1200, 212] on button "Clear all pins" at bounding box center [1227, 219] width 120 height 34
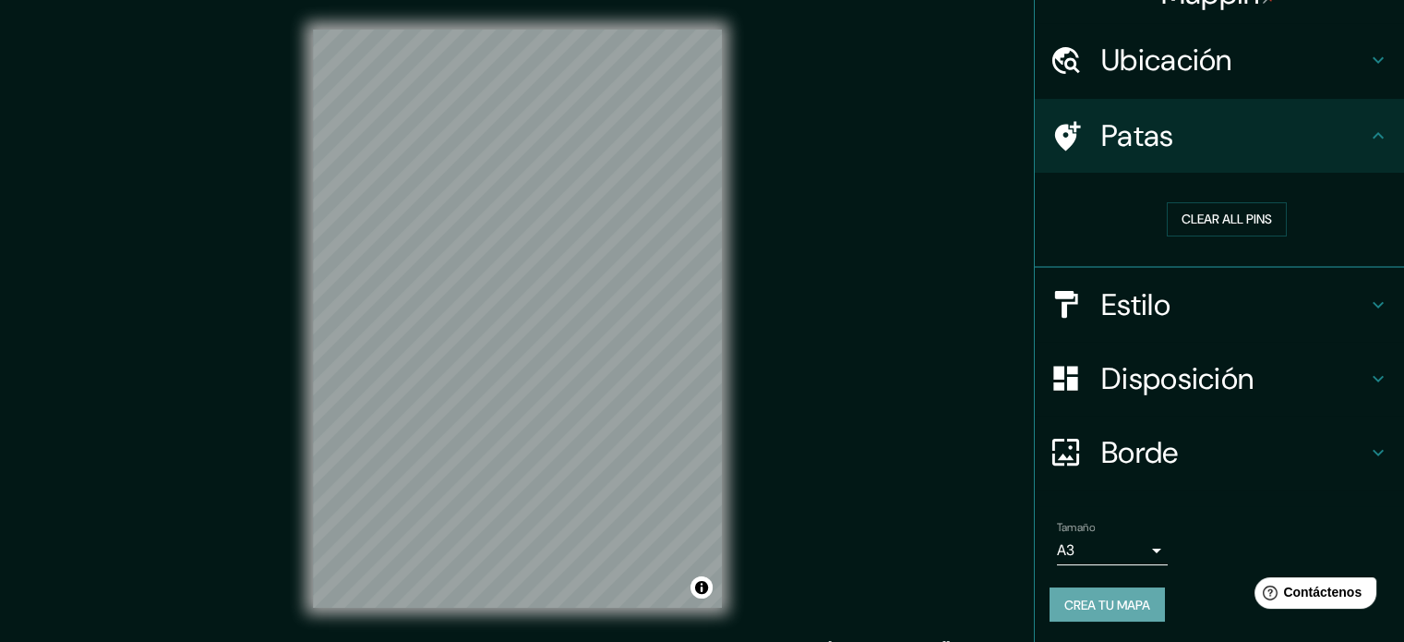
click at [1103, 599] on font "Crea tu mapa" at bounding box center [1107, 604] width 86 height 17
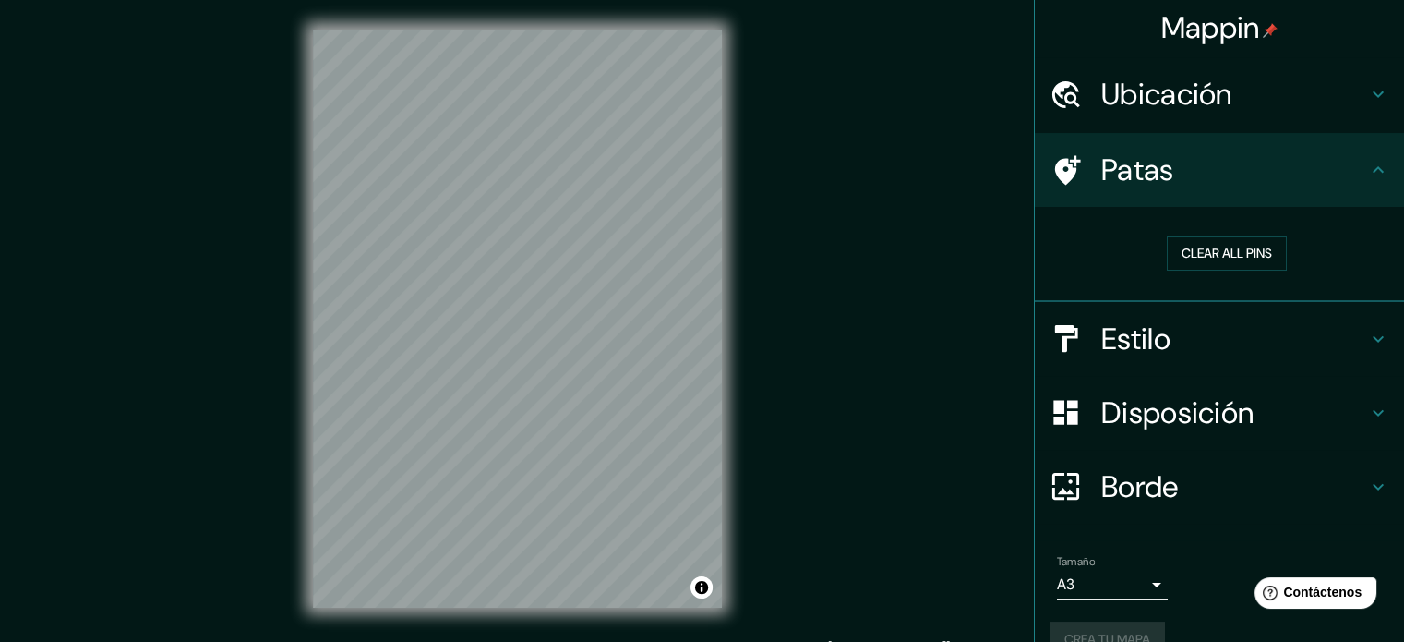
scroll to position [0, 0]
